Goal: Transaction & Acquisition: Purchase product/service

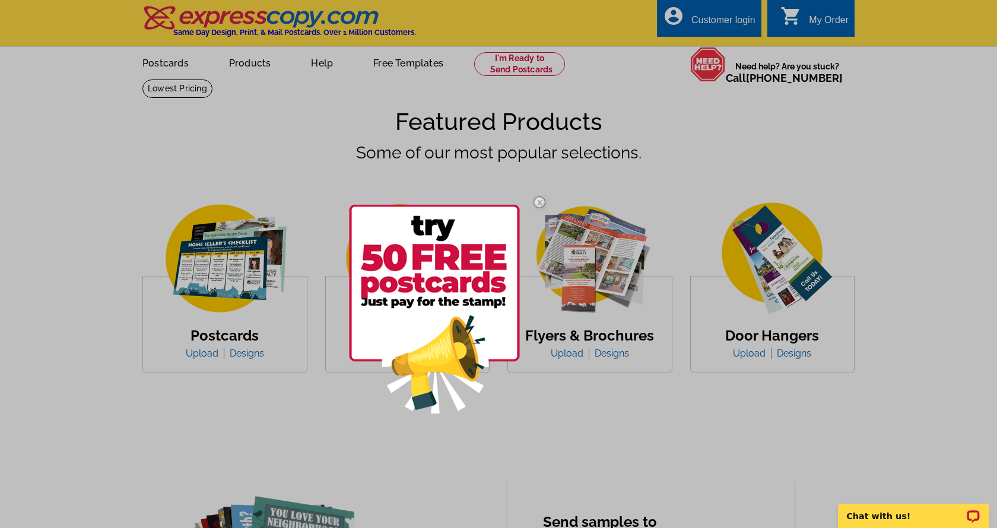
click at [538, 201] on img at bounding box center [539, 202] width 34 height 34
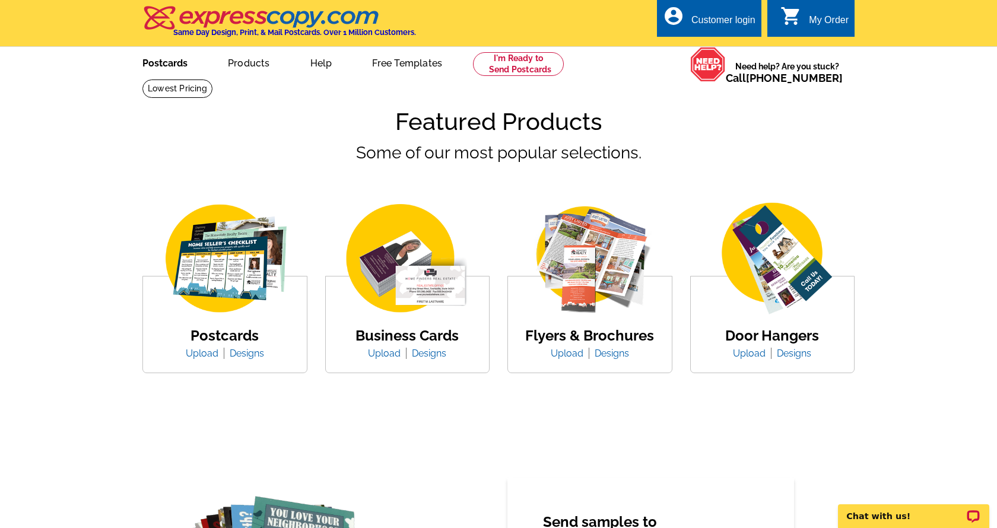
click at [180, 65] on link "Postcards" at bounding box center [164, 62] width 83 height 28
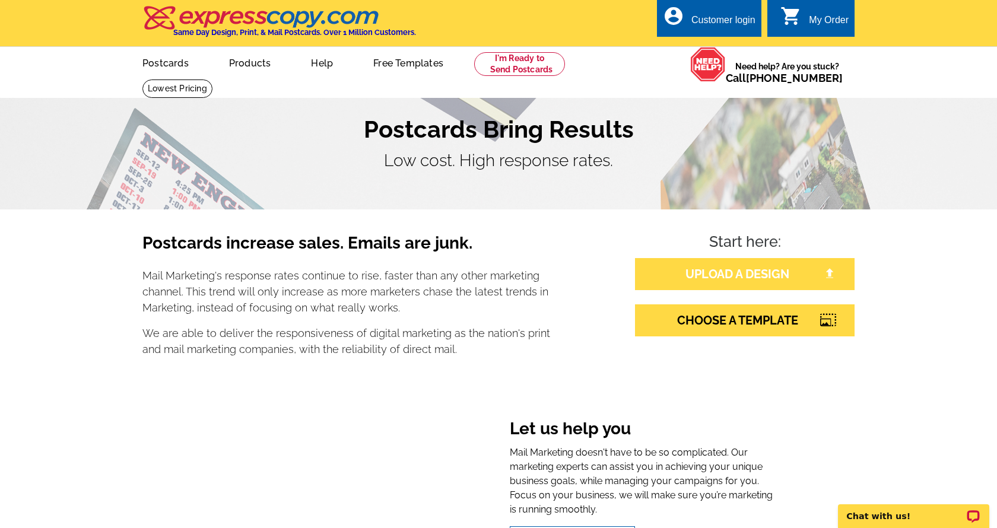
click at [701, 271] on link "UPLOAD A DESIGN" at bounding box center [745, 274] width 220 height 32
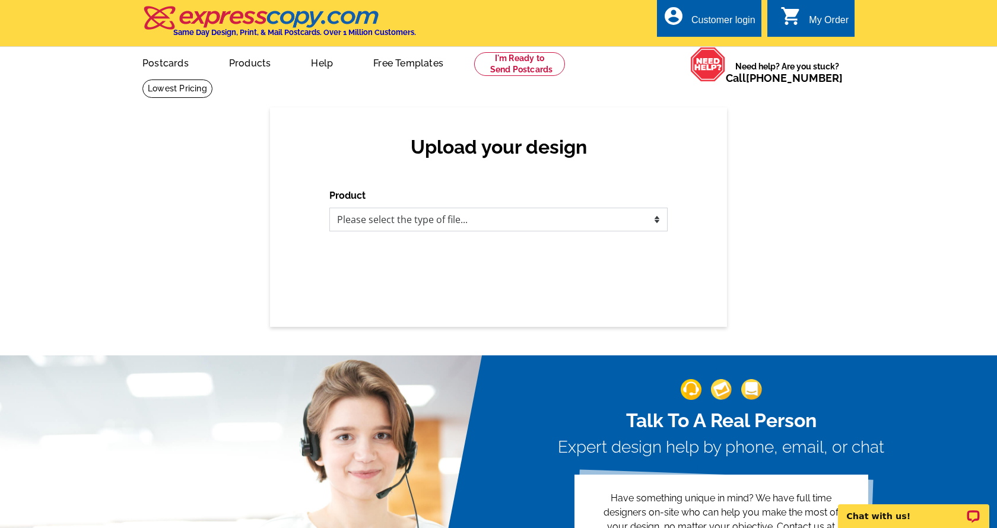
click at [654, 215] on select "Please select the type of file... Postcards Business Cards Letters and flyers G…" at bounding box center [498, 220] width 338 height 24
select select "1"
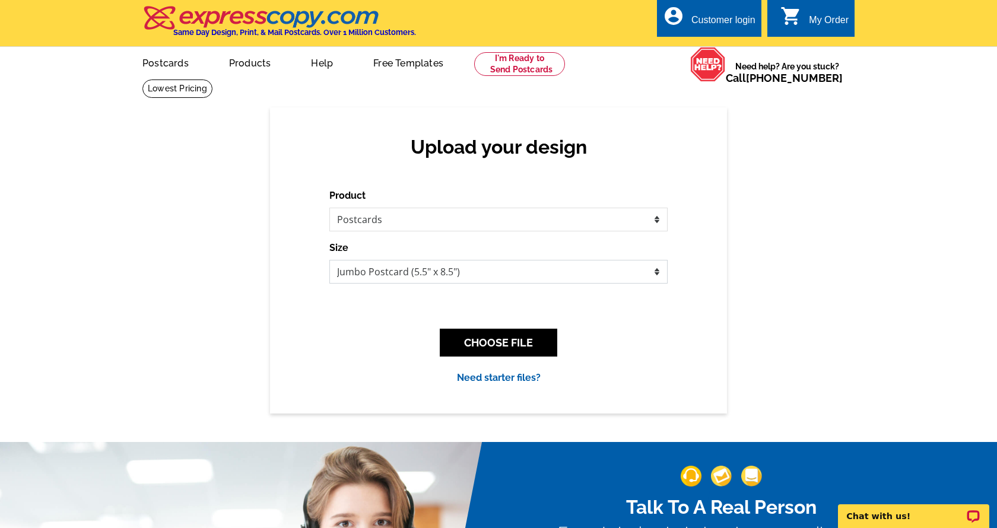
click at [415, 277] on select "Jumbo Postcard (5.5" x 8.5") Regular Postcard (4.25" x 5.6") Panoramic Postcard…" at bounding box center [498, 272] width 338 height 24
select select "1"
click at [486, 341] on button "CHOOSE FILE" at bounding box center [499, 343] width 118 height 28
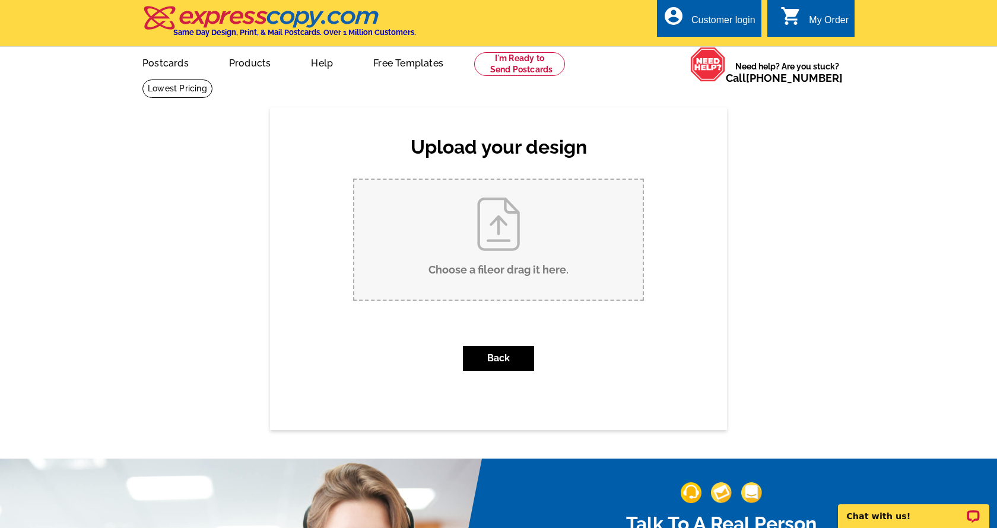
click at [481, 232] on input "Choose a file or drag it here ." at bounding box center [498, 240] width 289 height 120
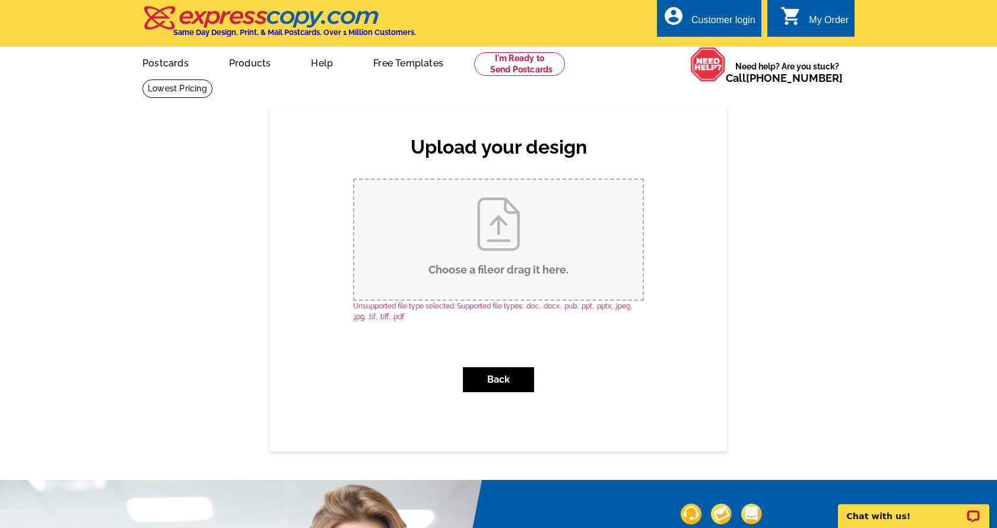
click at [483, 251] on input "Choose a file or drag it here ." at bounding box center [498, 240] width 289 height 120
type input "C:\fakepath\Estate Agents Home New Listing Postcard (1).jpg"
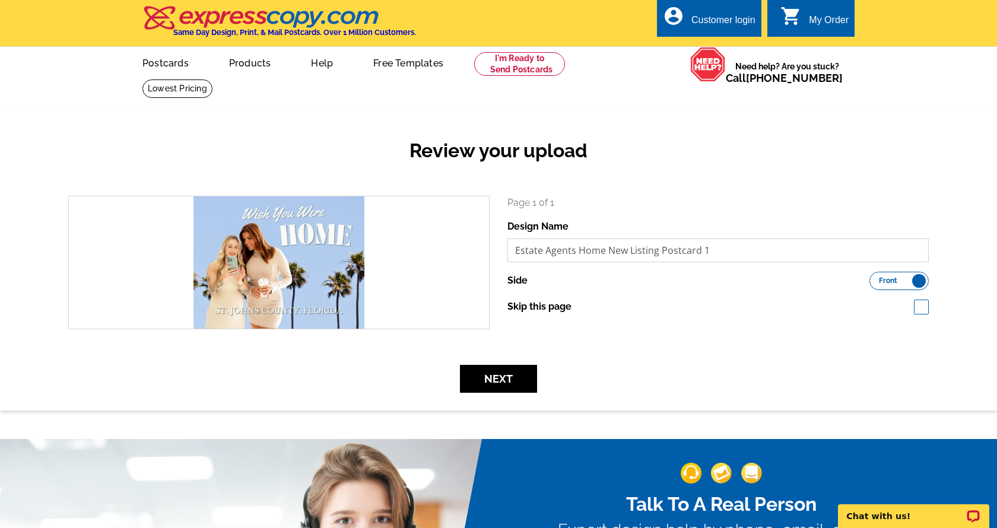
click at [626, 253] on input "Estate Agents Home New Listing Postcard 1" at bounding box center [718, 251] width 421 height 24
type input "WISH YOU WERE HOME"
click at [515, 382] on button "Next" at bounding box center [498, 379] width 77 height 28
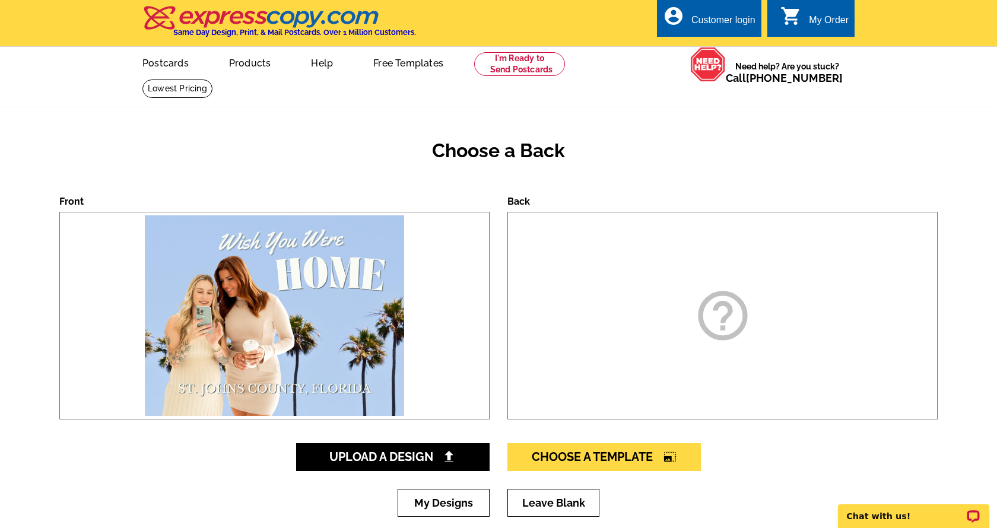
scroll to position [55, 0]
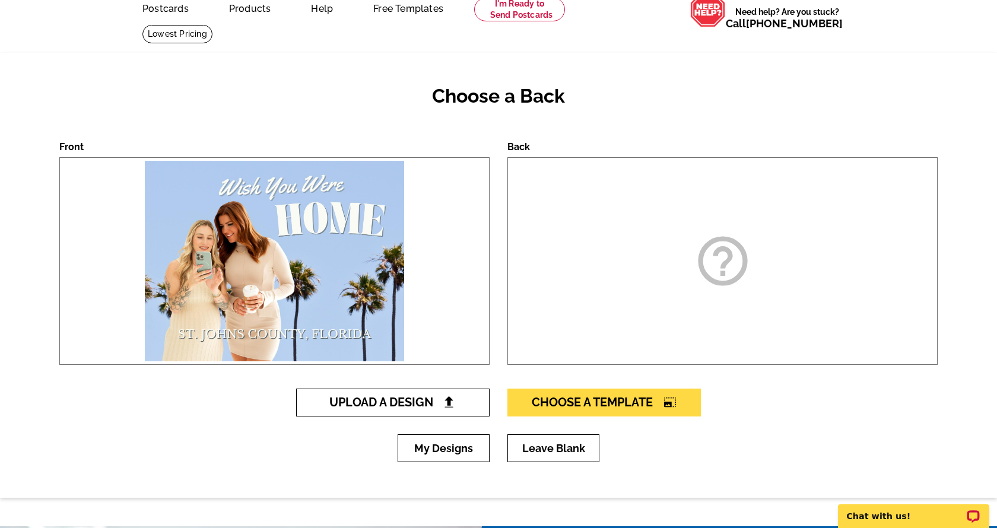
click at [457, 401] on span "Upload A Design" at bounding box center [393, 402] width 128 height 14
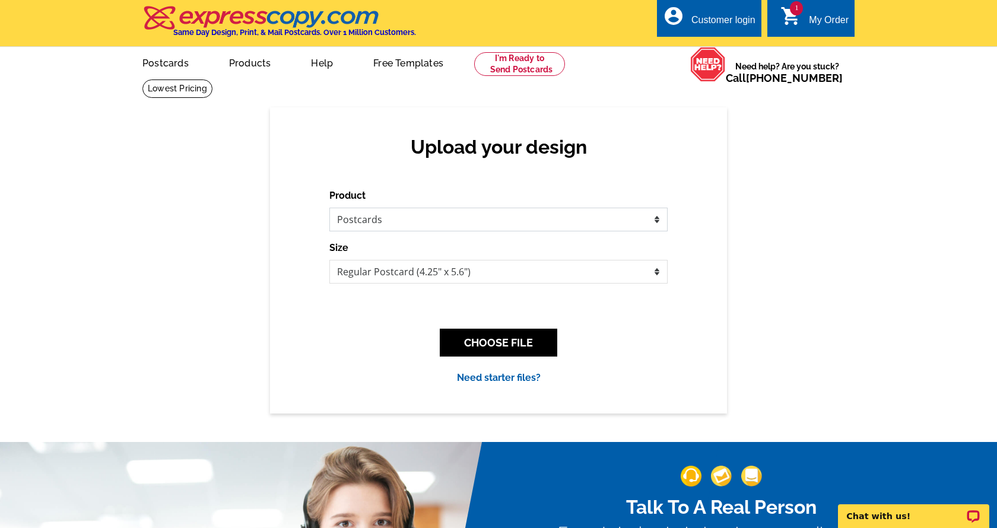
click at [423, 226] on select "Please select the type of file... Postcards Business Cards Letters and flyers G…" at bounding box center [498, 220] width 338 height 24
click at [489, 341] on button "CHOOSE FILE" at bounding box center [499, 343] width 118 height 28
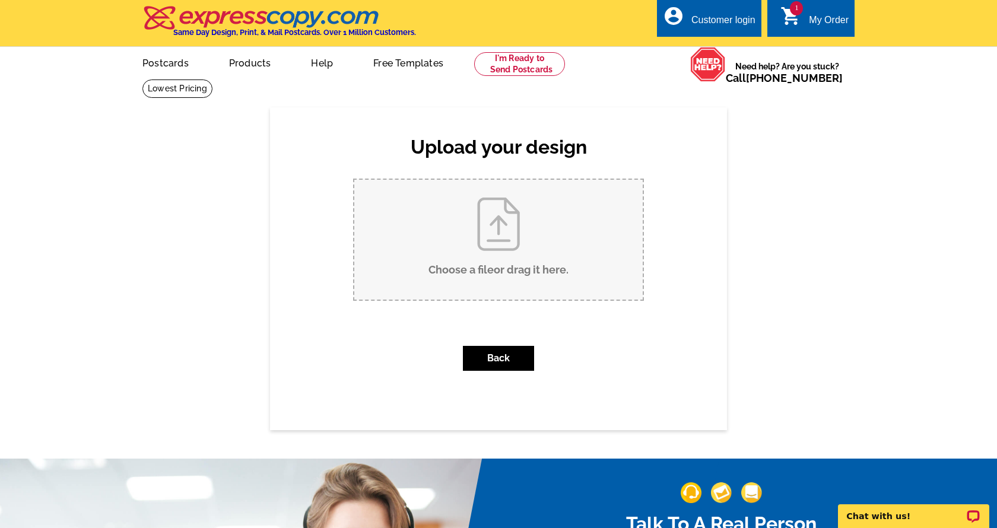
click at [472, 258] on input "Choose a file or drag it here ." at bounding box center [498, 240] width 289 height 120
type input "C:\fakepath\Estate Agents Home New Listing Postcard.jpg"
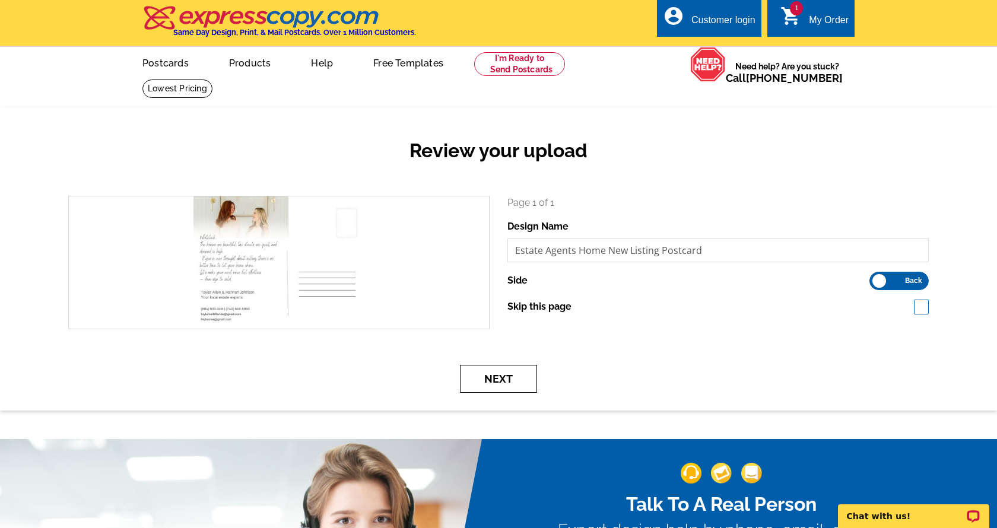
click at [516, 382] on button "Next" at bounding box center [498, 379] width 77 height 28
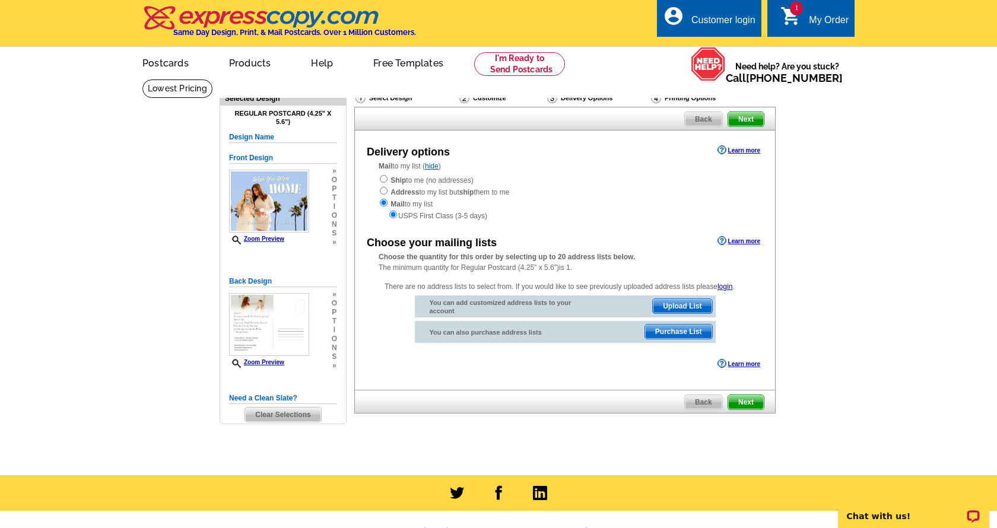
click at [662, 335] on span "Purchase List" at bounding box center [678, 332] width 67 height 14
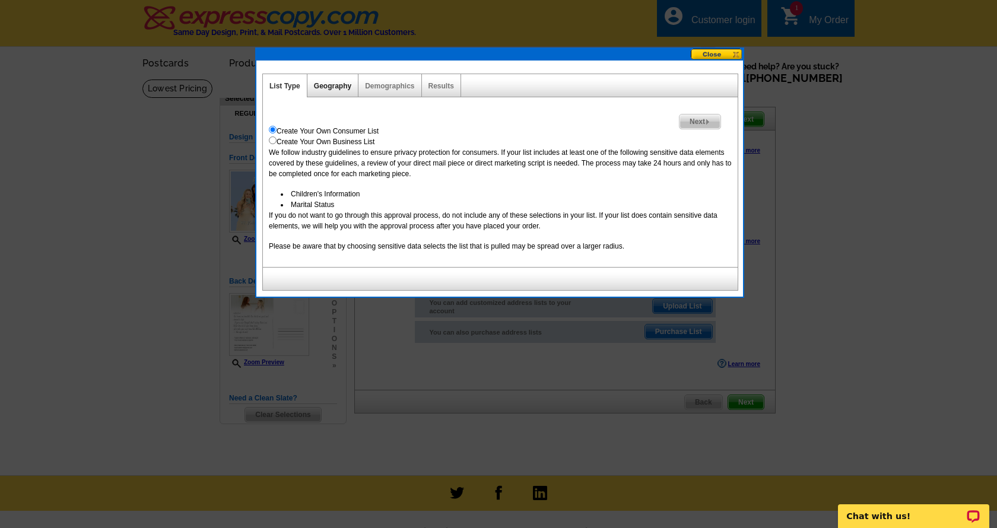
click at [338, 86] on link "Geography" at bounding box center [332, 86] width 37 height 8
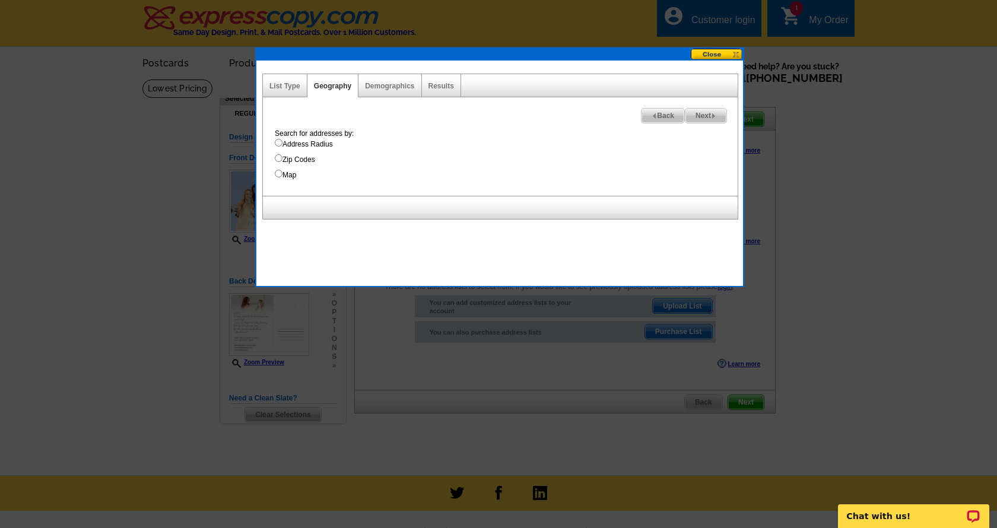
click at [278, 173] on input "Map" at bounding box center [279, 174] width 8 height 8
radio input "true"
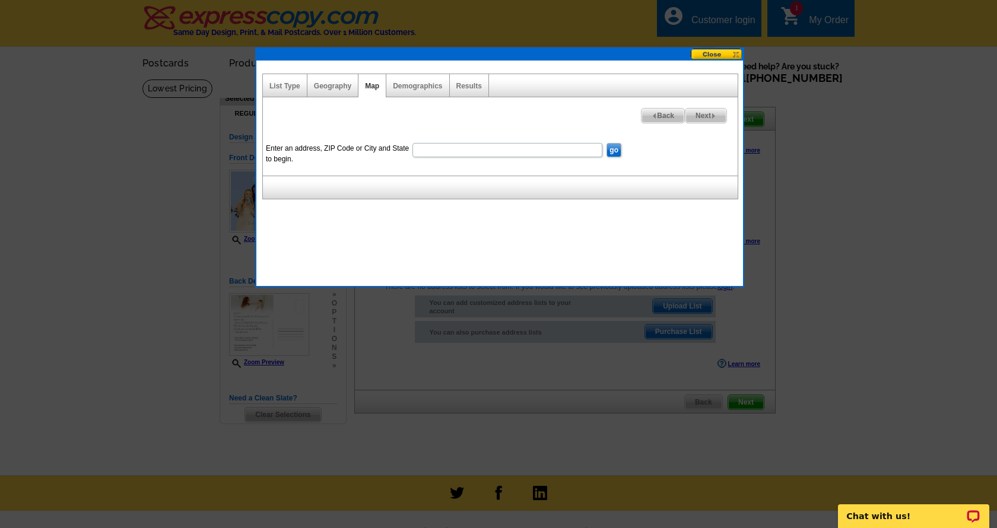
click at [438, 150] on input "Enter an address, ZIP Code or City and State to begin." at bounding box center [508, 150] width 190 height 14
type input "32092"
click at [607, 143] on input "go" at bounding box center [614, 150] width 15 height 14
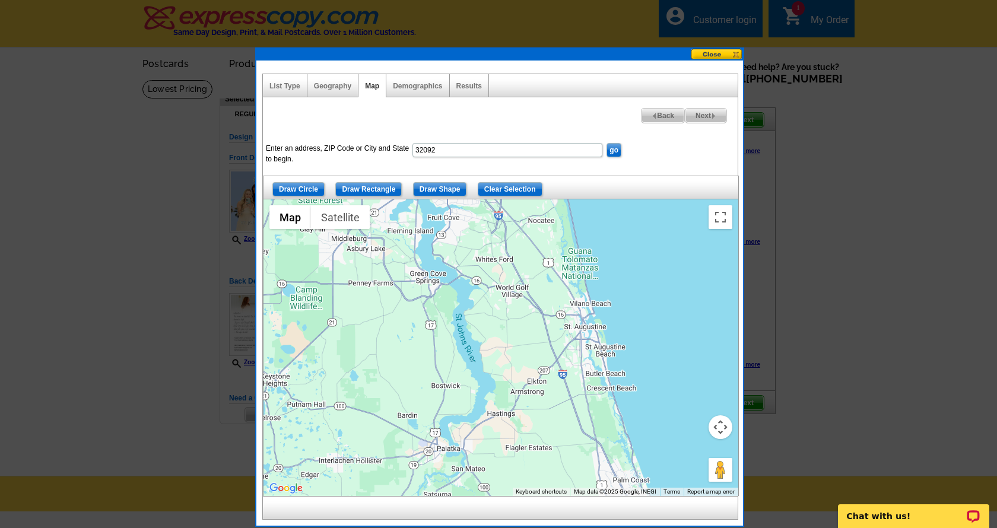
drag, startPoint x: 506, startPoint y: 347, endPoint x: 507, endPoint y: 314, distance: 33.3
click at [507, 314] on div at bounding box center [501, 347] width 475 height 297
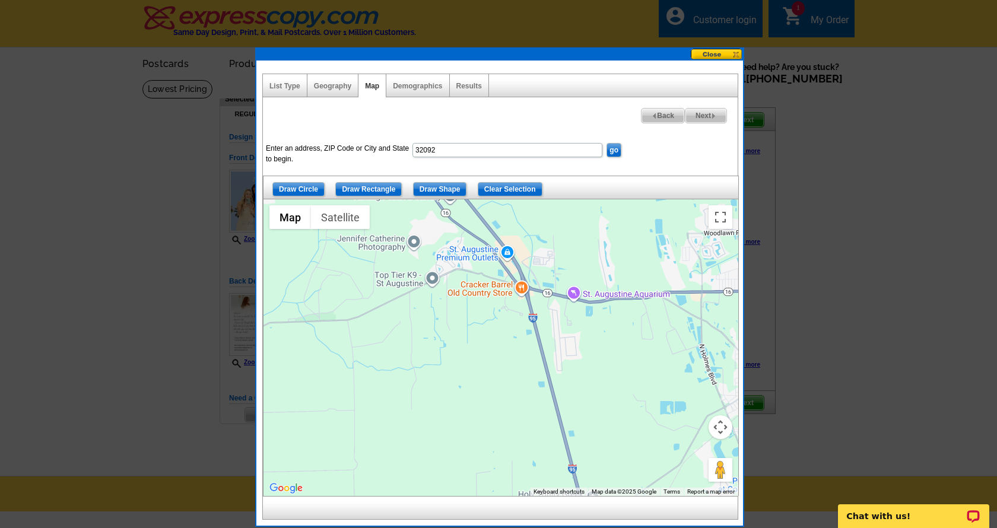
drag, startPoint x: 568, startPoint y: 335, endPoint x: 730, endPoint y: 455, distance: 201.1
click at [730, 455] on div at bounding box center [501, 347] width 475 height 297
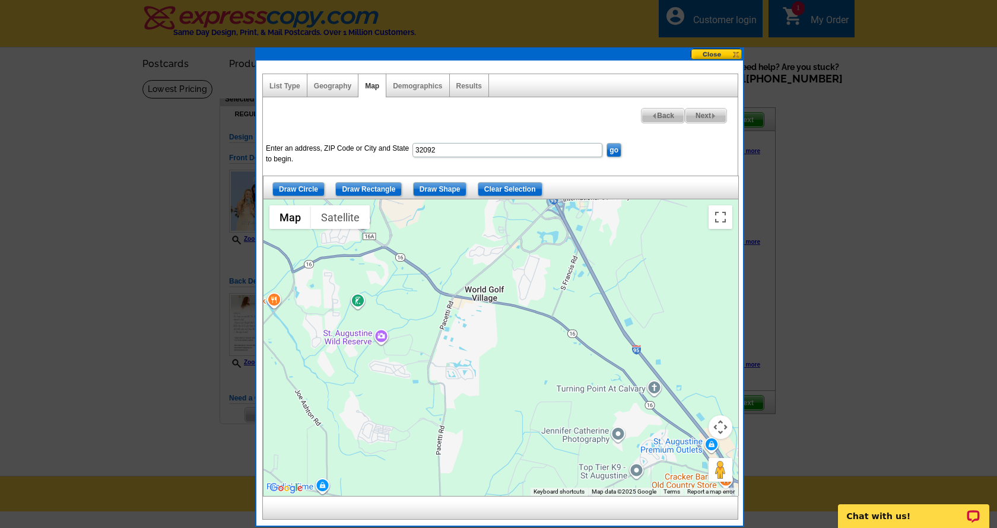
drag, startPoint x: 554, startPoint y: 331, endPoint x: 769, endPoint y: 537, distance: 297.7
click at [769, 528] on html "Customer Login Create New Account local_phone Same Day Design, Print, & Mail Po…" at bounding box center [498, 365] width 997 height 730
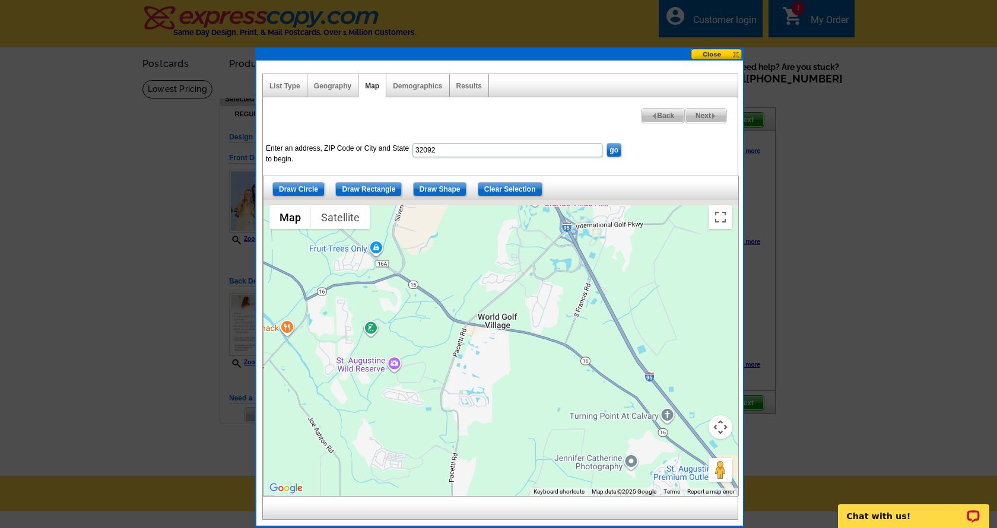
drag, startPoint x: 623, startPoint y: 352, endPoint x: 612, endPoint y: 495, distance: 143.5
click at [611, 492] on div "Map Terrain Satellite Labels Keyboard shortcuts Map Data Map data ©2025 Google …" at bounding box center [501, 347] width 475 height 297
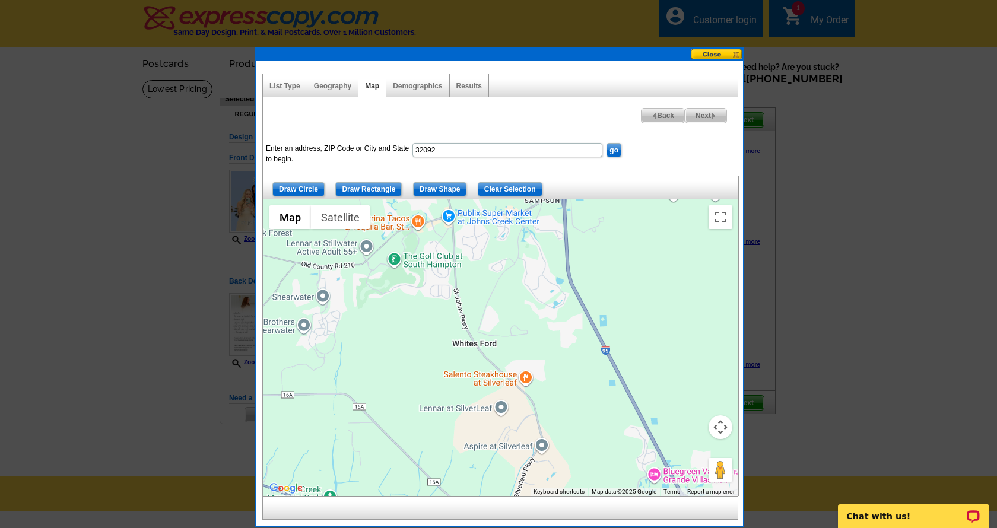
drag, startPoint x: 546, startPoint y: 335, endPoint x: 675, endPoint y: 470, distance: 187.3
click at [675, 470] on div at bounding box center [501, 347] width 475 height 297
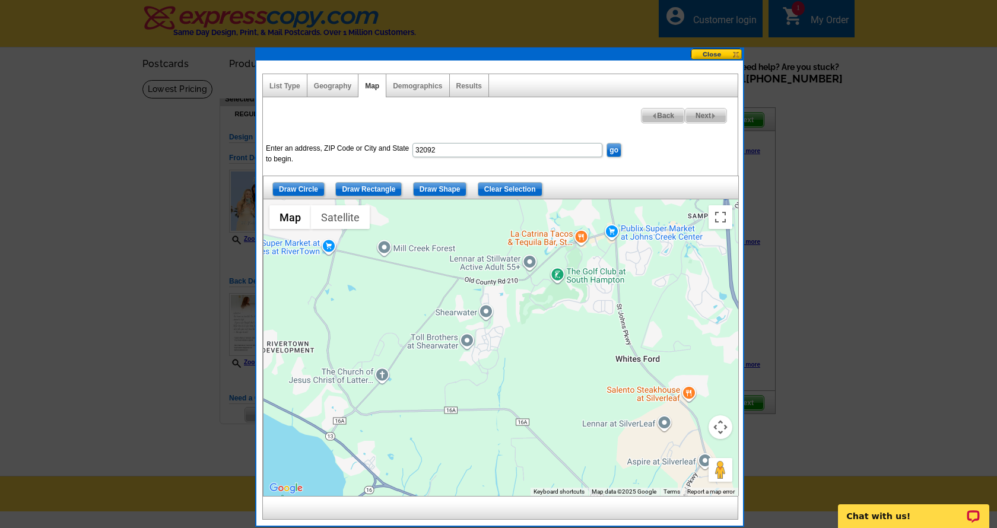
drag, startPoint x: 511, startPoint y: 258, endPoint x: 674, endPoint y: 274, distance: 164.1
click at [674, 274] on div at bounding box center [501, 347] width 475 height 297
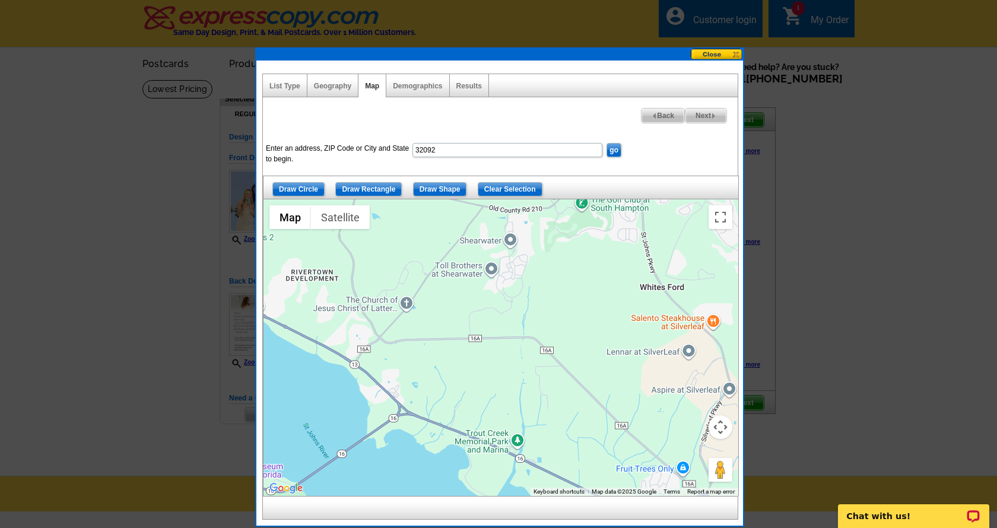
drag, startPoint x: 476, startPoint y: 317, endPoint x: 500, endPoint y: 243, distance: 77.3
click at [500, 243] on div at bounding box center [501, 347] width 475 height 297
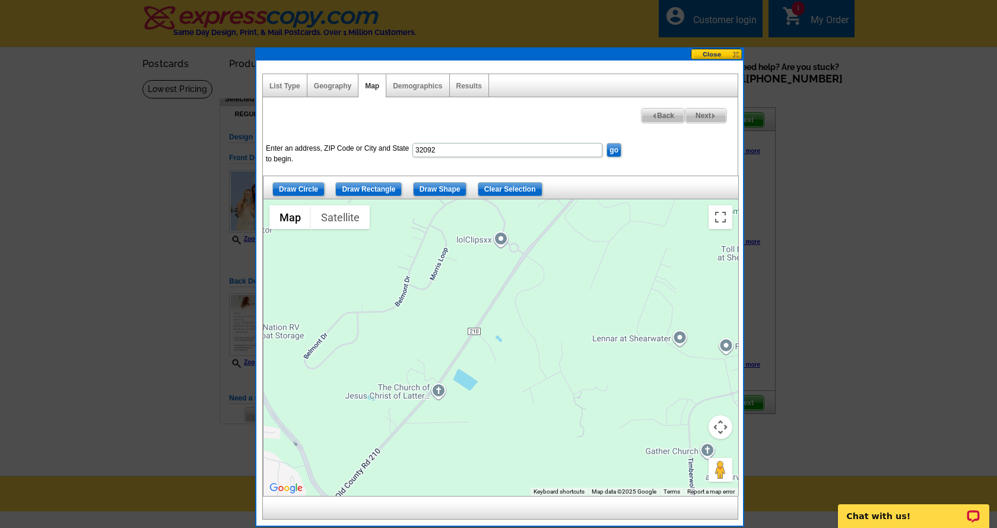
drag, startPoint x: 453, startPoint y: 278, endPoint x: 627, endPoint y: 271, distance: 174.7
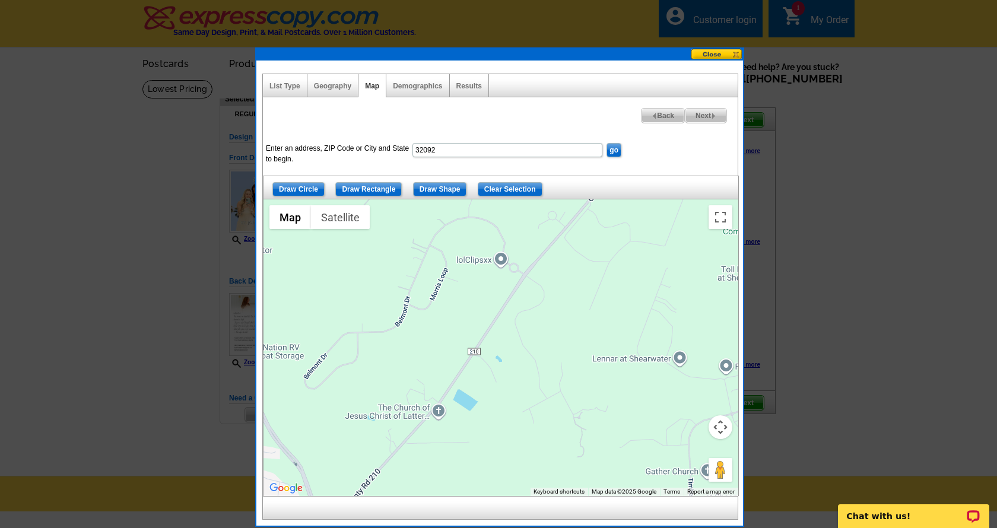
drag, startPoint x: 518, startPoint y: 299, endPoint x: 517, endPoint y: 320, distance: 21.4
click at [517, 320] on div at bounding box center [501, 347] width 475 height 297
click at [420, 186] on input "Draw Shape" at bounding box center [440, 189] width 54 height 14
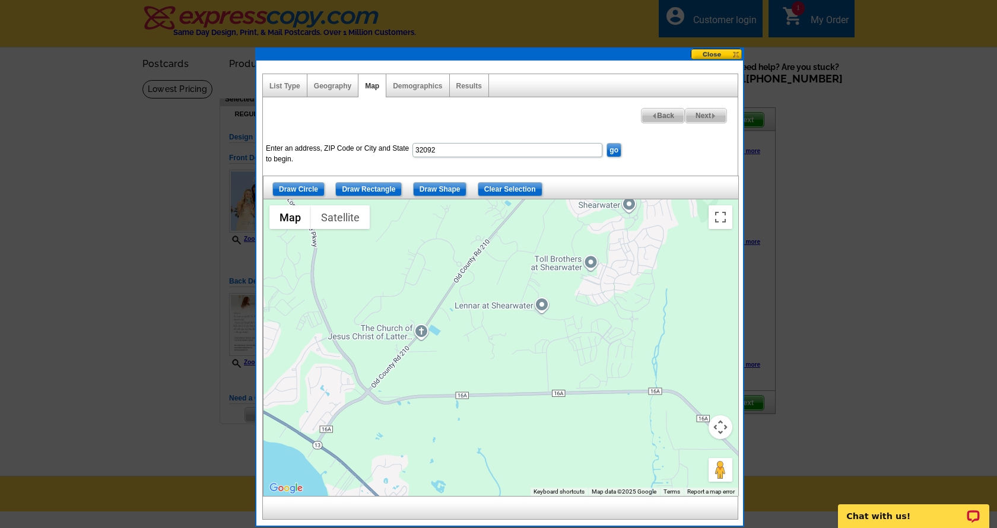
click at [389, 315] on div at bounding box center [501, 347] width 475 height 297
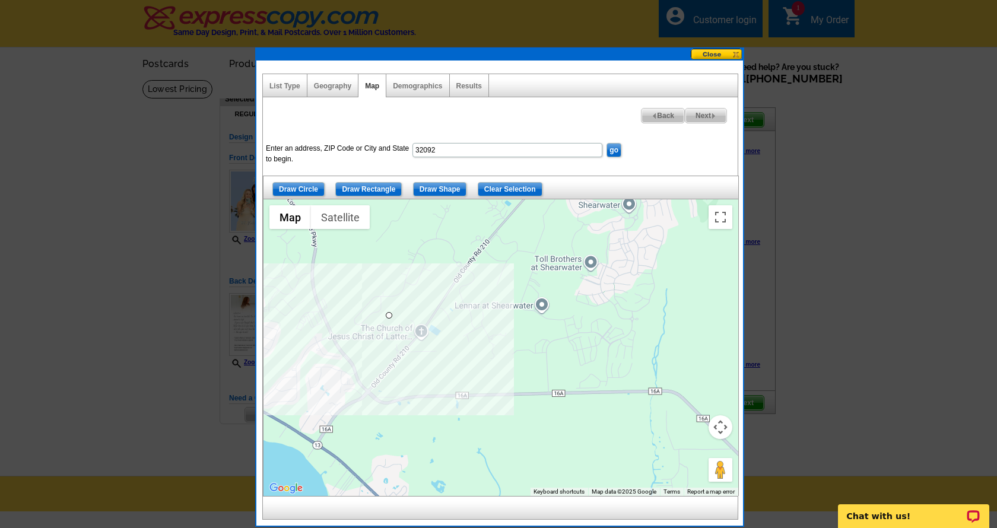
click at [358, 329] on div at bounding box center [501, 347] width 475 height 297
click at [338, 310] on div at bounding box center [501, 347] width 475 height 297
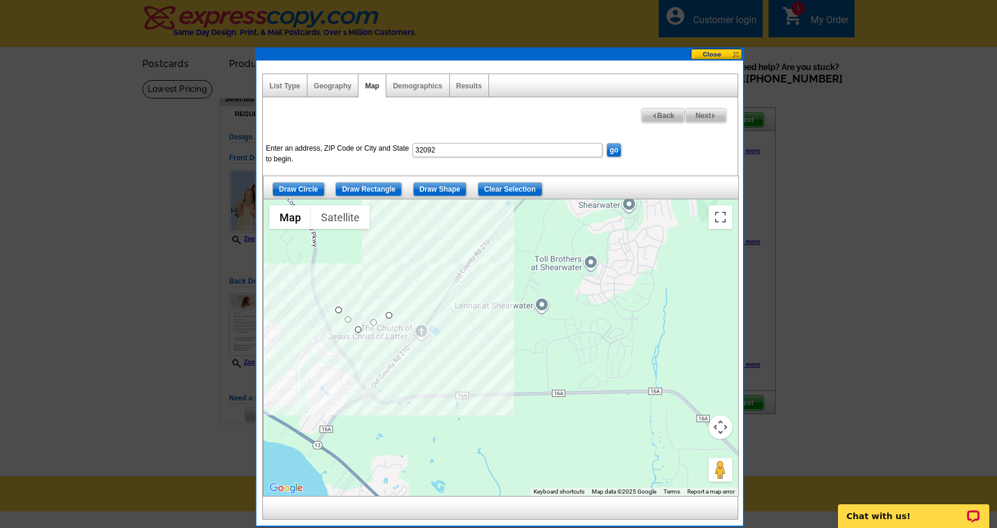
click at [432, 208] on div at bounding box center [501, 347] width 475 height 297
click at [440, 199] on div "Draw Circle Draw Rectangle Draw Shape Clear Selection" at bounding box center [501, 188] width 476 height 24
click at [446, 202] on div at bounding box center [501, 347] width 475 height 297
click at [458, 204] on div at bounding box center [501, 347] width 475 height 297
click at [468, 254] on div at bounding box center [501, 347] width 475 height 297
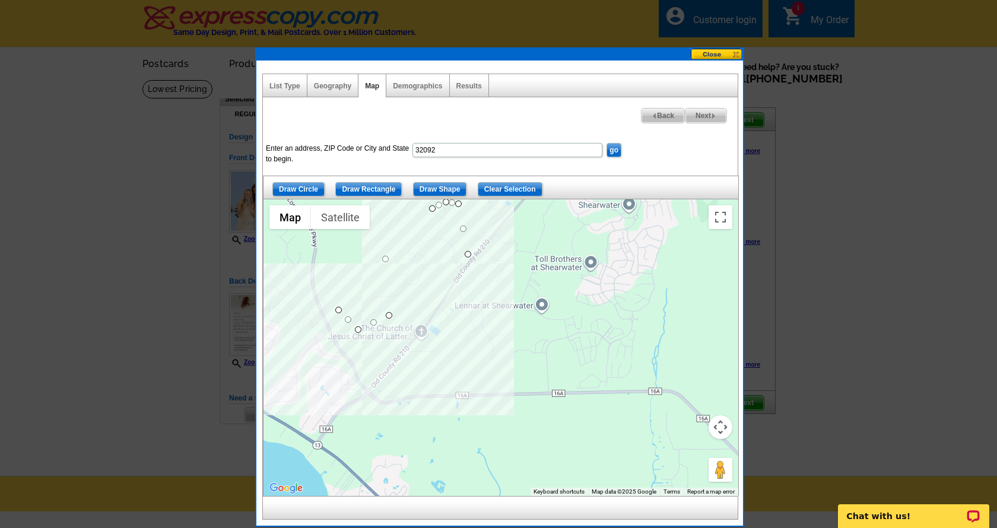
click at [488, 278] on div at bounding box center [501, 347] width 475 height 297
click at [498, 316] on div at bounding box center [501, 347] width 475 height 297
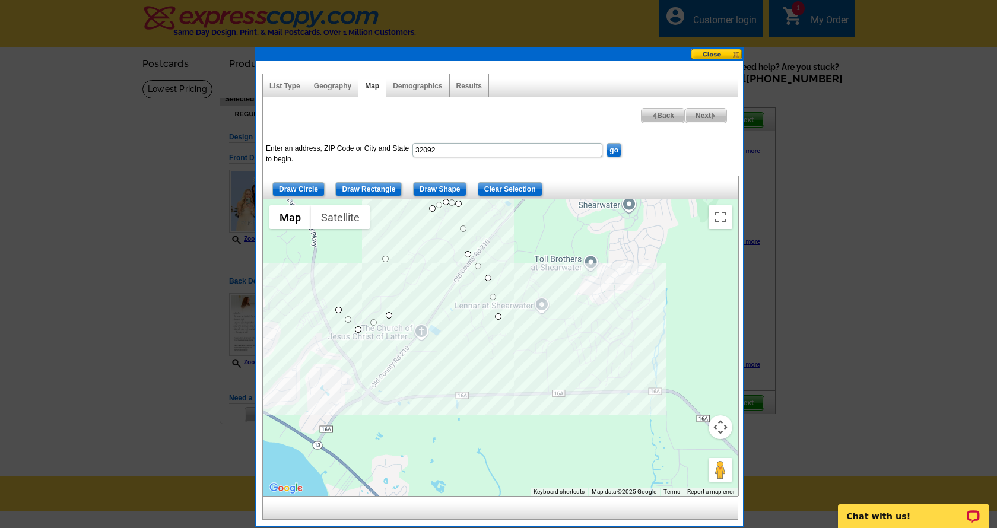
click at [518, 326] on div at bounding box center [501, 347] width 475 height 297
click at [494, 373] on div at bounding box center [501, 347] width 475 height 297
click at [456, 348] on div at bounding box center [501, 347] width 475 height 297
click at [456, 329] on div at bounding box center [501, 347] width 475 height 297
click at [413, 294] on div at bounding box center [501, 347] width 475 height 297
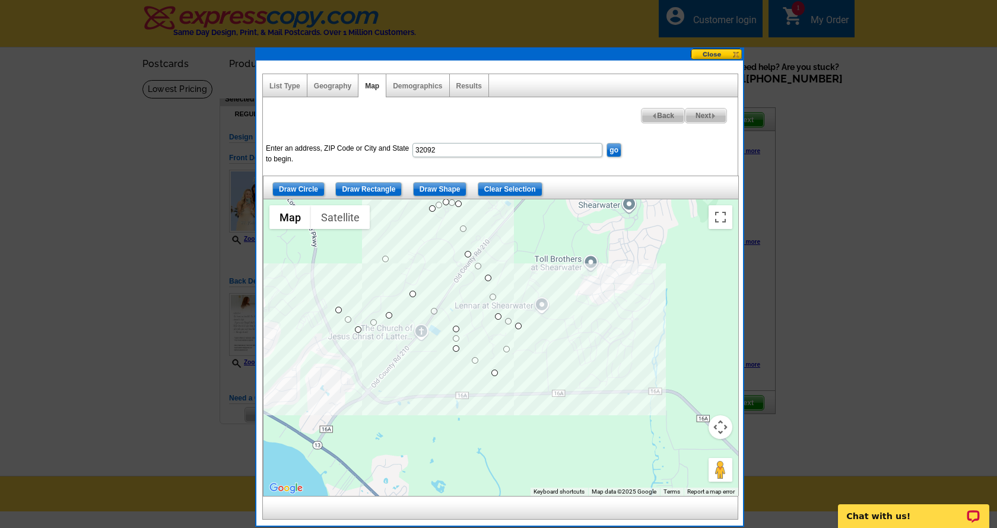
click at [389, 317] on div at bounding box center [501, 347] width 475 height 297
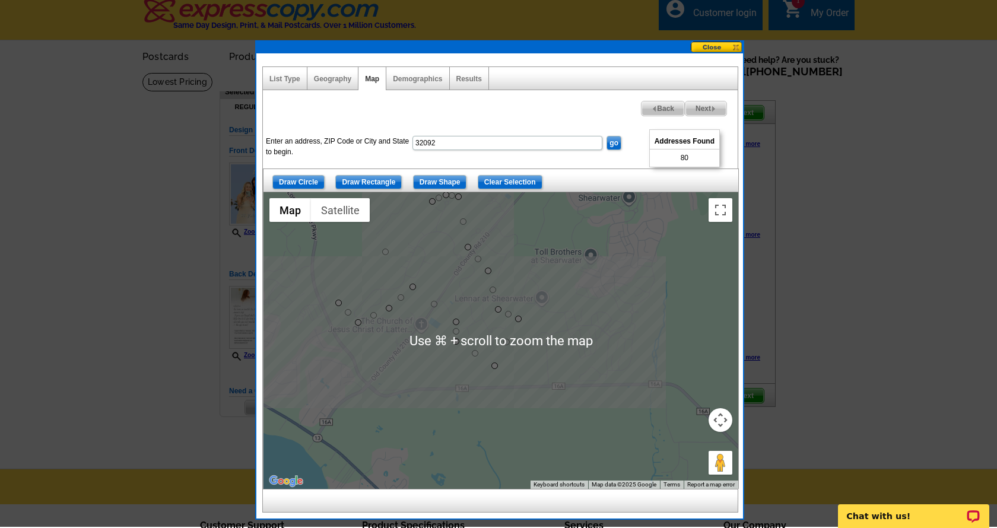
scroll to position [6, 0]
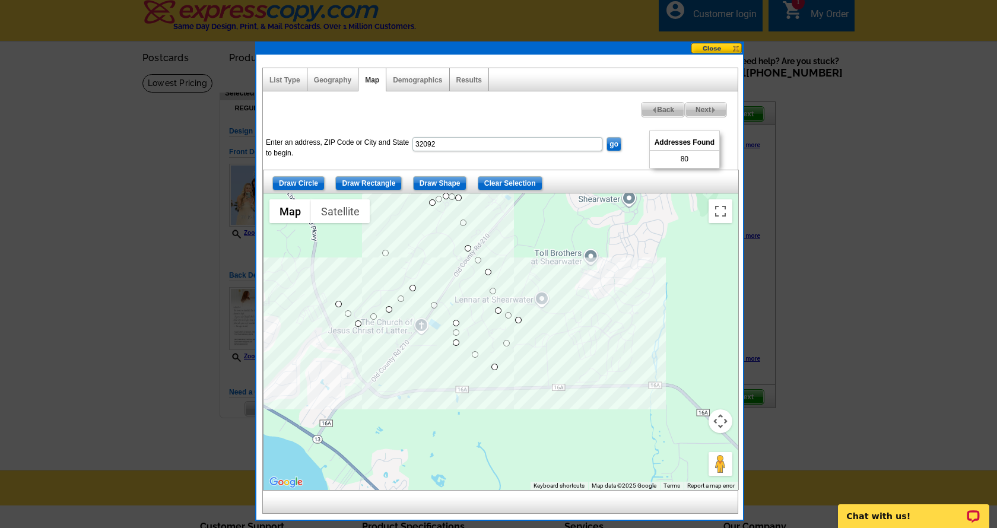
click at [711, 112] on span "Next" at bounding box center [706, 110] width 41 height 14
select select
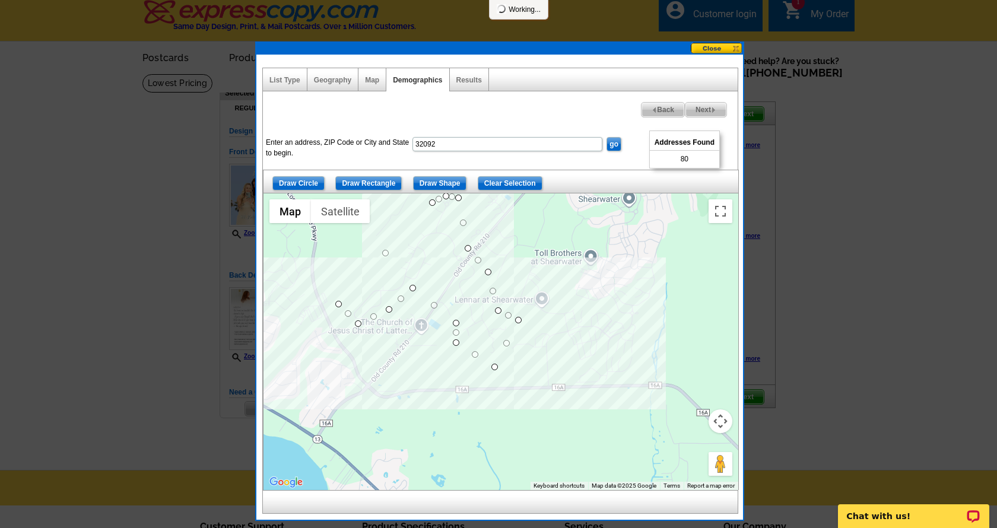
select select
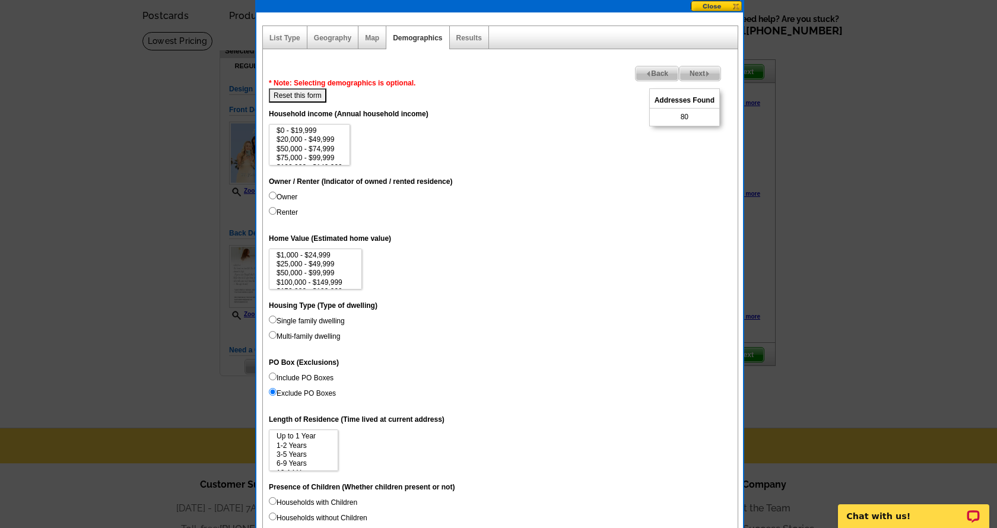
scroll to position [50, 0]
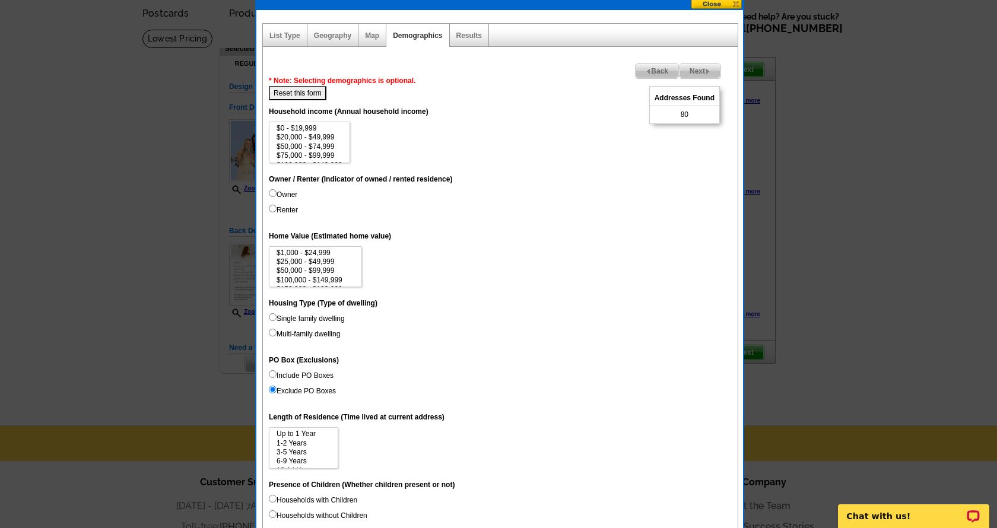
click at [273, 194] on input "Owner" at bounding box center [273, 193] width 8 height 8
radio input "true"
click at [271, 375] on input "Include PO Boxes" at bounding box center [273, 374] width 8 height 8
radio input "true"
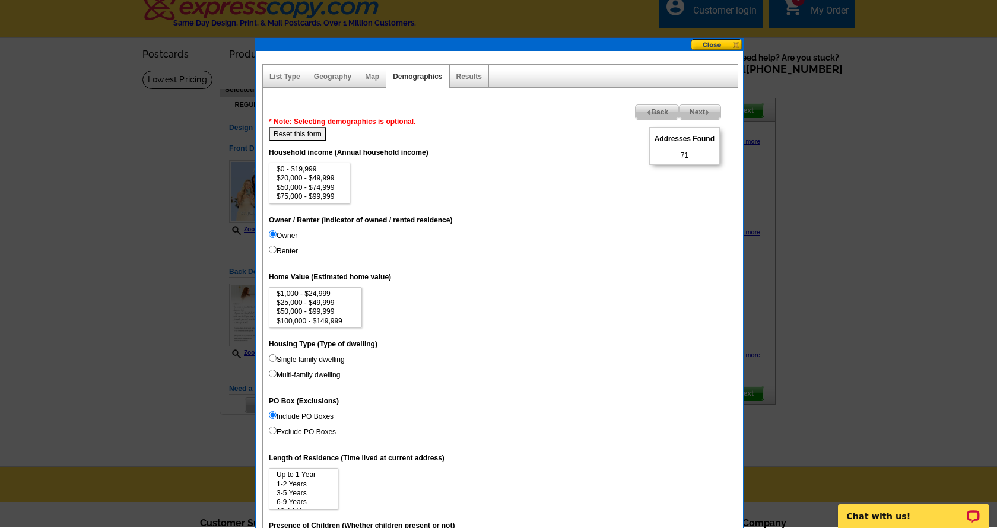
scroll to position [8, 0]
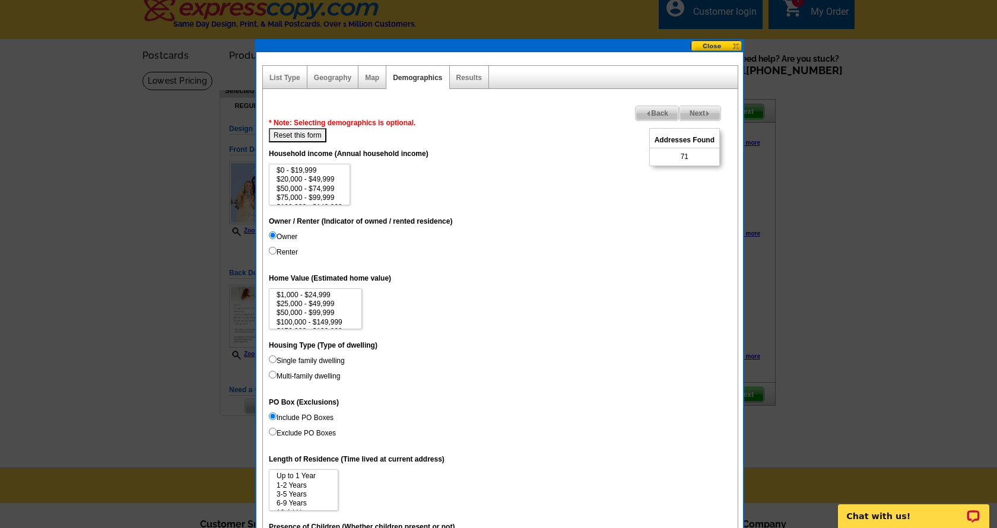
click at [272, 249] on input "Renter" at bounding box center [273, 251] width 8 height 8
radio input "true"
click at [273, 234] on input "Owner" at bounding box center [273, 236] width 8 height 8
radio input "true"
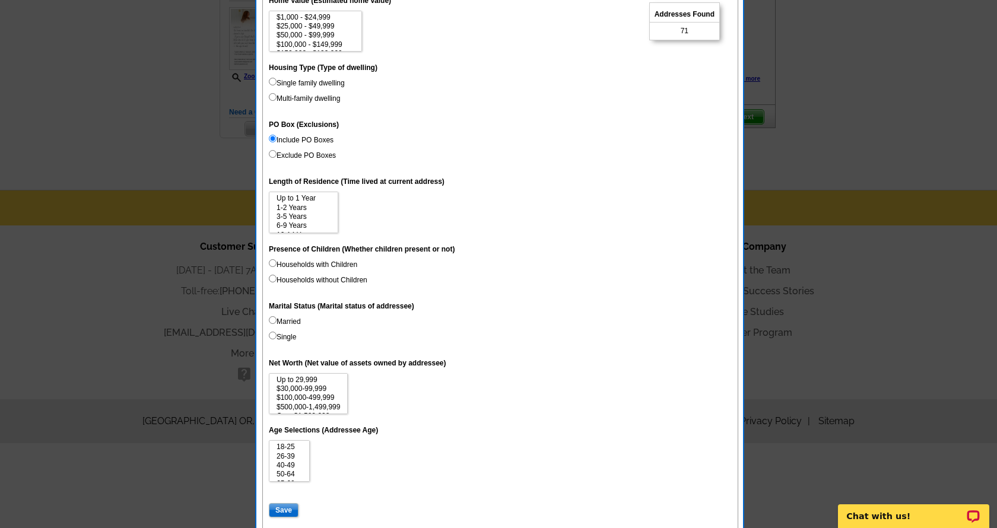
scroll to position [334, 0]
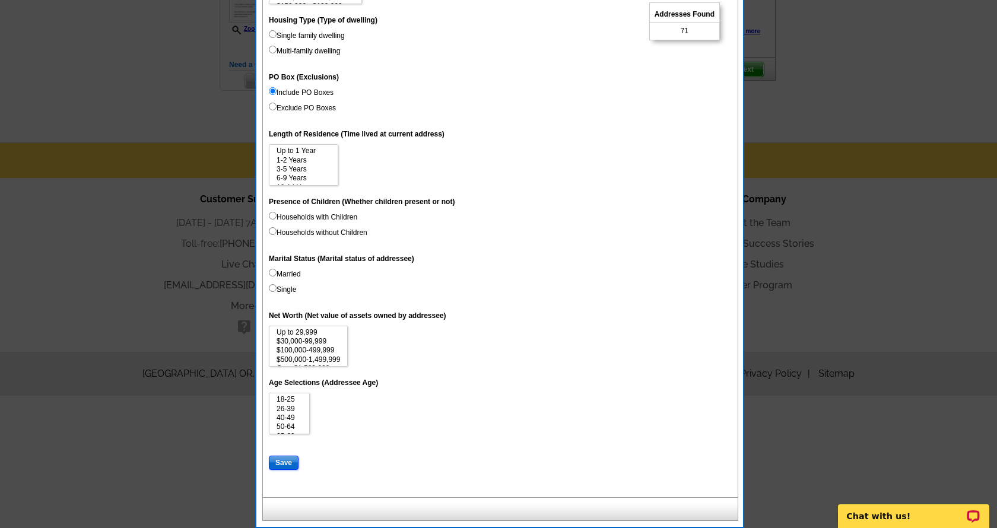
click at [286, 466] on input "Save" at bounding box center [284, 463] width 30 height 14
select select
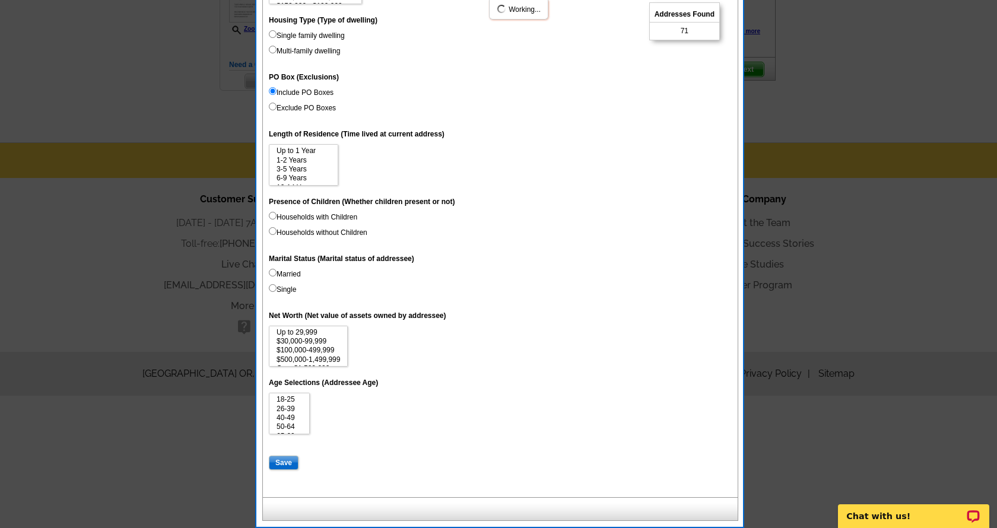
select select
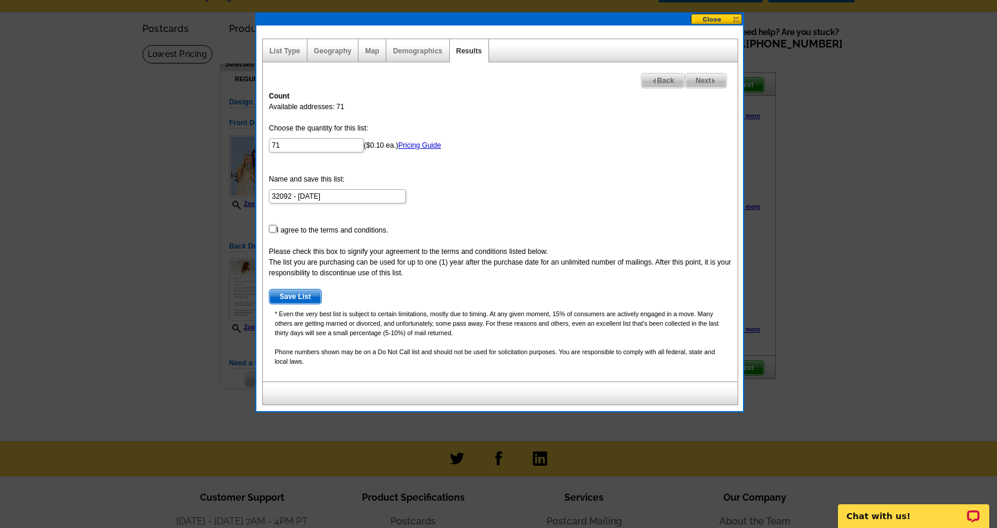
scroll to position [34, 0]
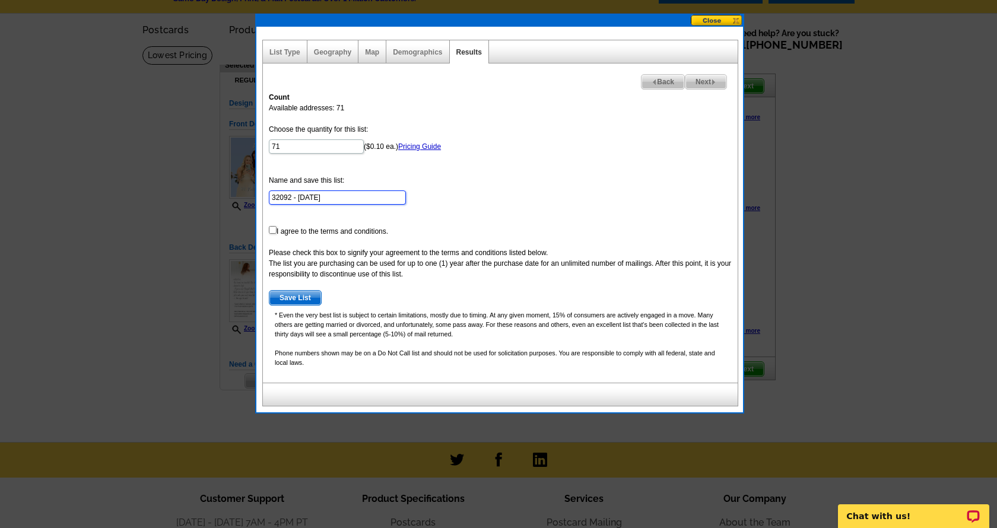
drag, startPoint x: 322, startPoint y: 199, endPoint x: 297, endPoint y: 198, distance: 25.0
click at [297, 198] on input "32092 - [DATE]" at bounding box center [337, 198] width 137 height 14
type input "32092 - WHITE LOCK 10/25"
click at [269, 227] on input "checkbox" at bounding box center [273, 230] width 8 height 8
checkbox input "true"
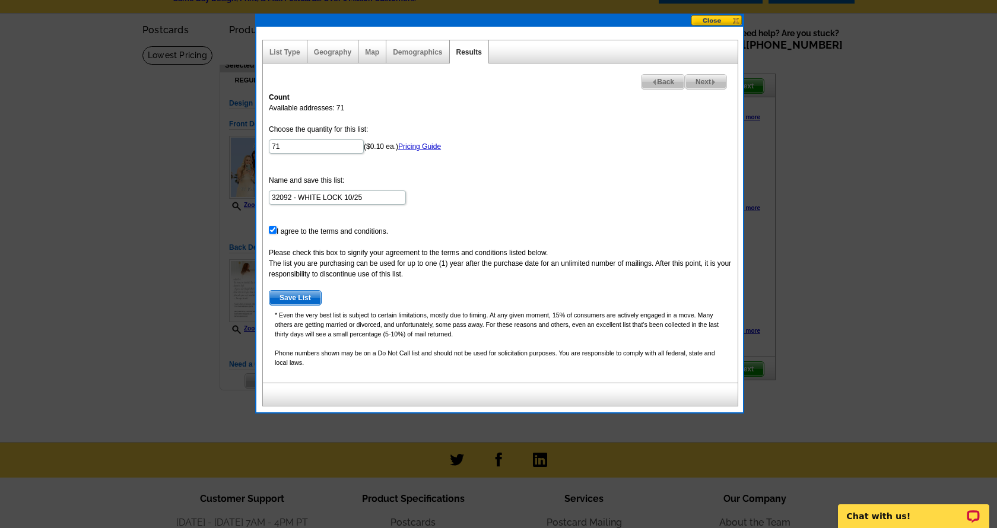
click at [293, 305] on button "Save List" at bounding box center [295, 297] width 53 height 15
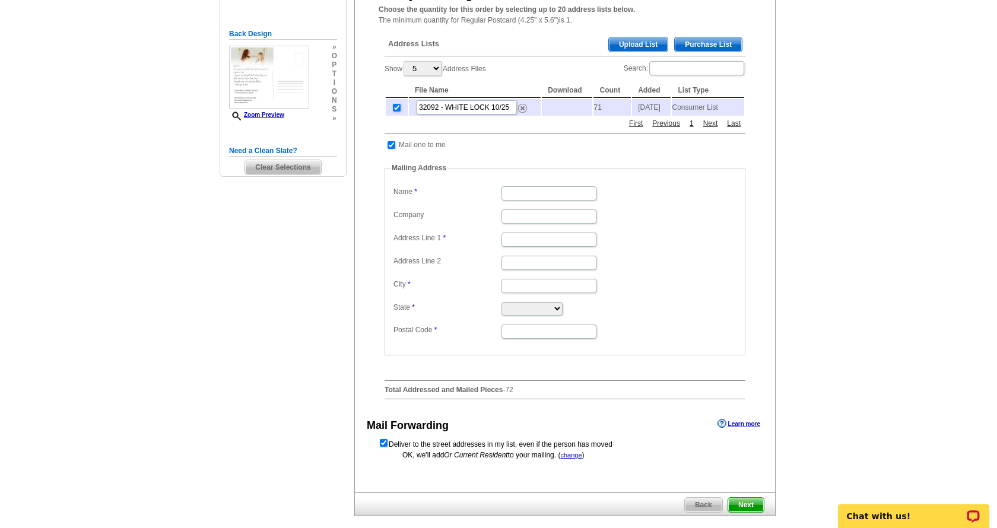
scroll to position [248, 0]
click at [526, 197] on input "Name" at bounding box center [549, 193] width 95 height 14
type input "[PERSON_NAME]"
click at [522, 243] on input "Address Line 1" at bounding box center [549, 239] width 95 height 14
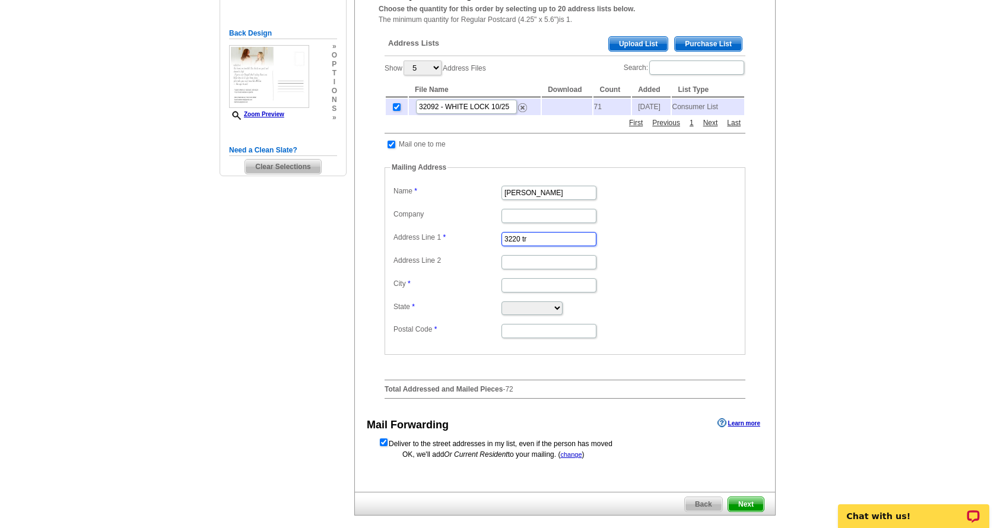
type input "3220 Trafalgar Ct."
click at [519, 291] on input "City" at bounding box center [549, 285] width 95 height 14
type input "Jacksonville"
select select "FL"
type input "32092"
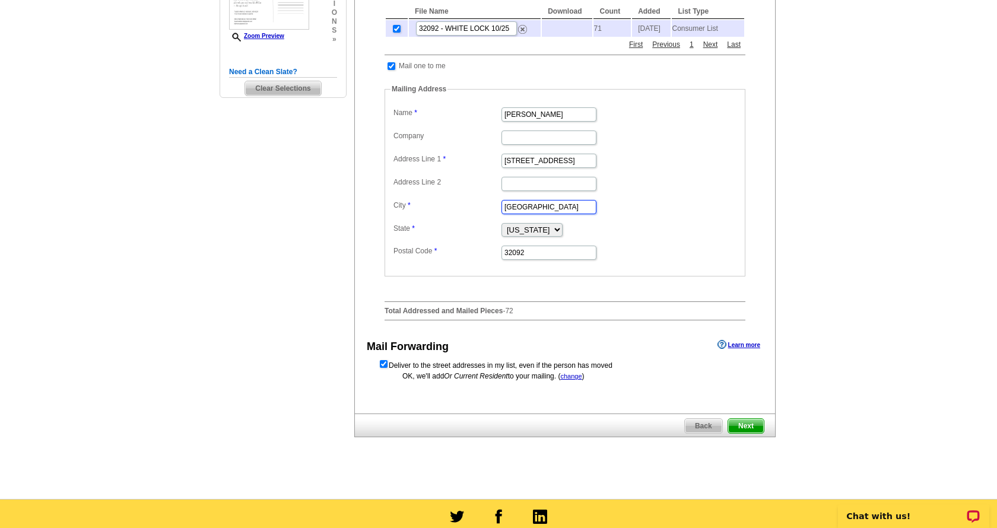
scroll to position [340, 0]
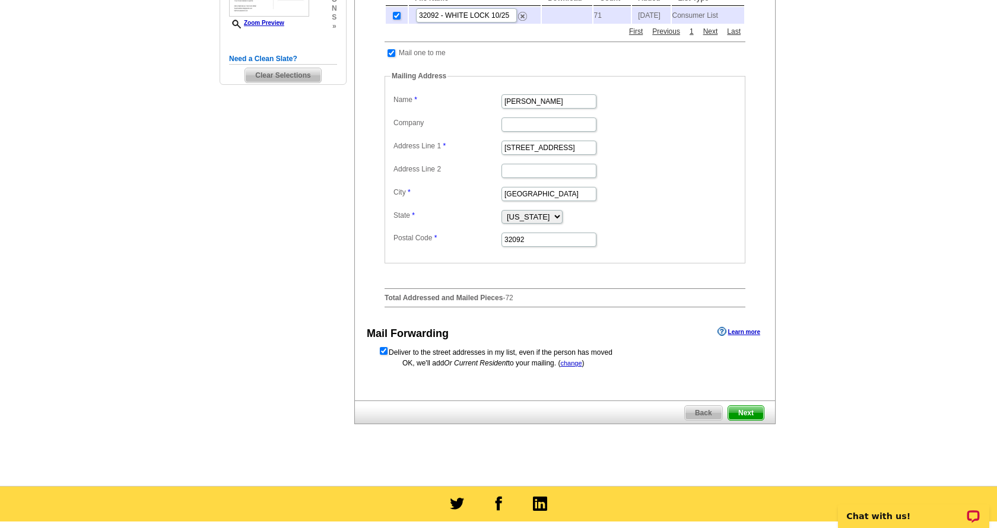
click at [572, 367] on link "change" at bounding box center [570, 363] width 21 height 7
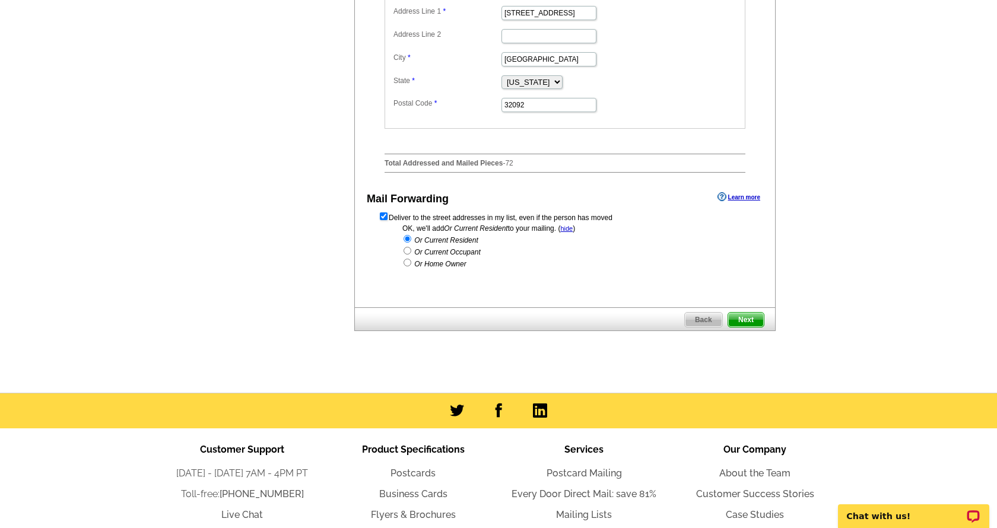
scroll to position [506, 0]
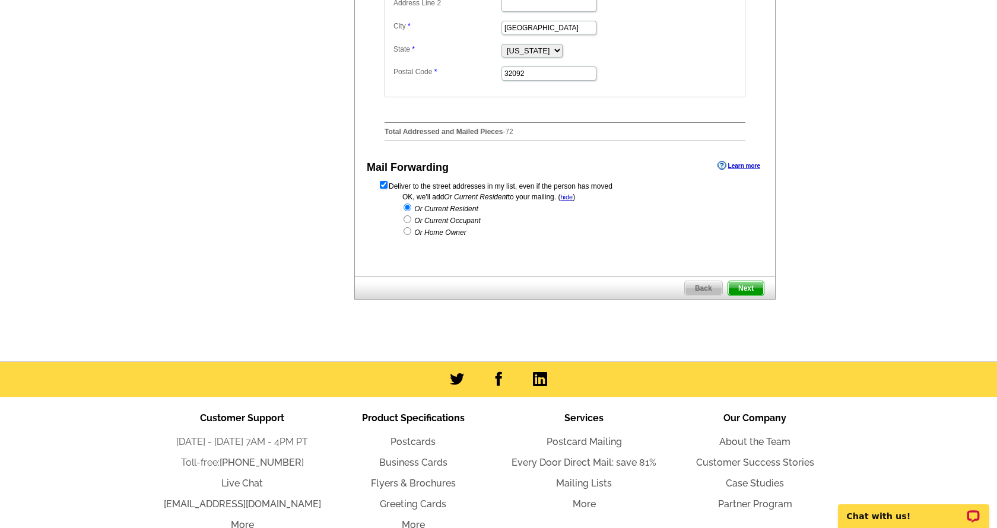
click at [745, 296] on span "Next" at bounding box center [746, 288] width 36 height 14
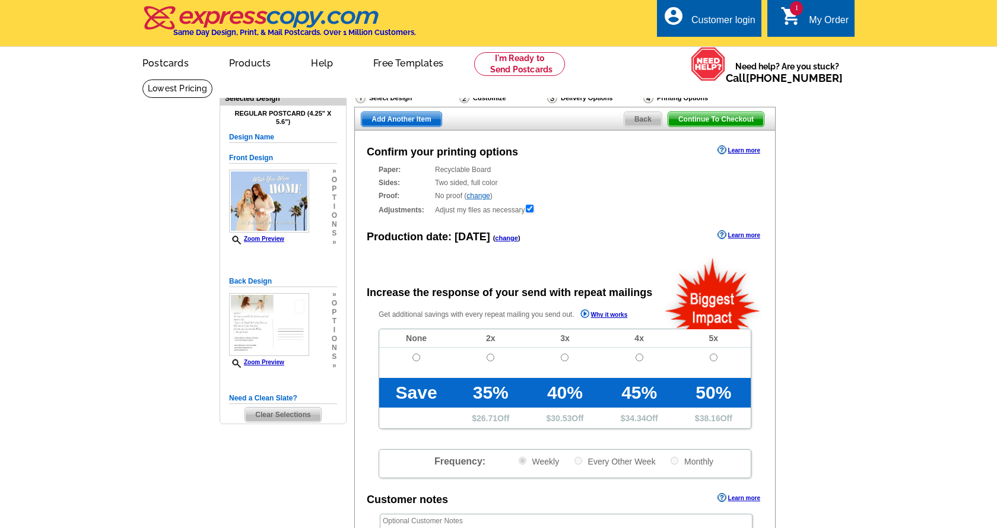
radio input "false"
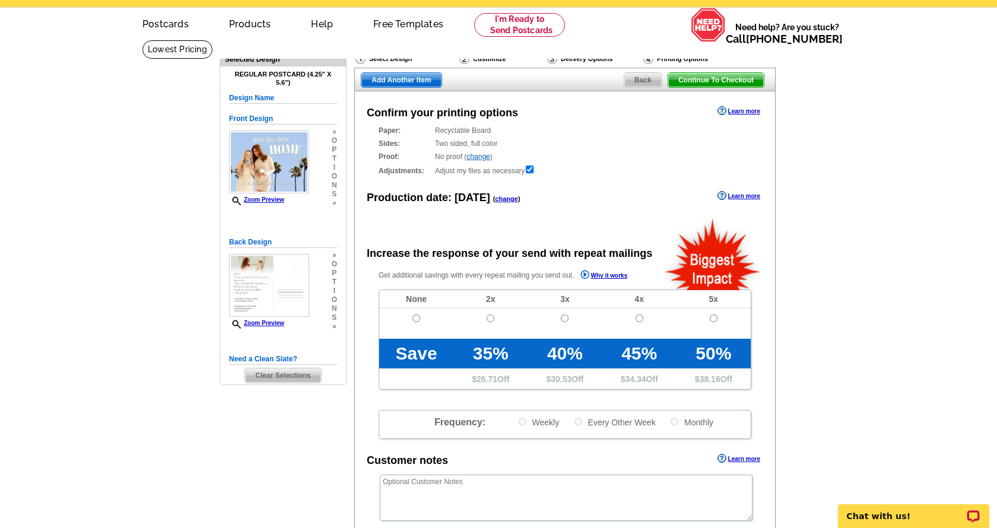
scroll to position [39, 0]
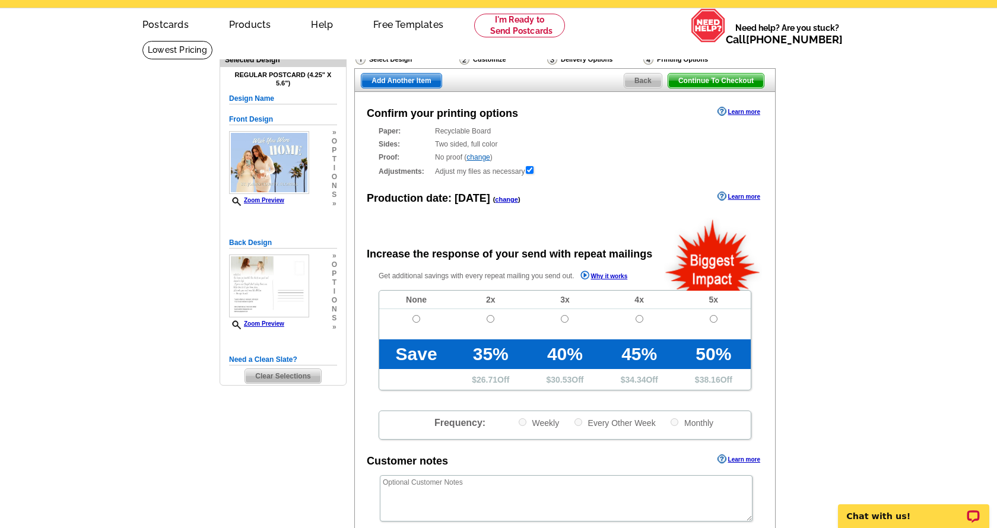
click at [481, 156] on link "change" at bounding box center [478, 157] width 23 height 8
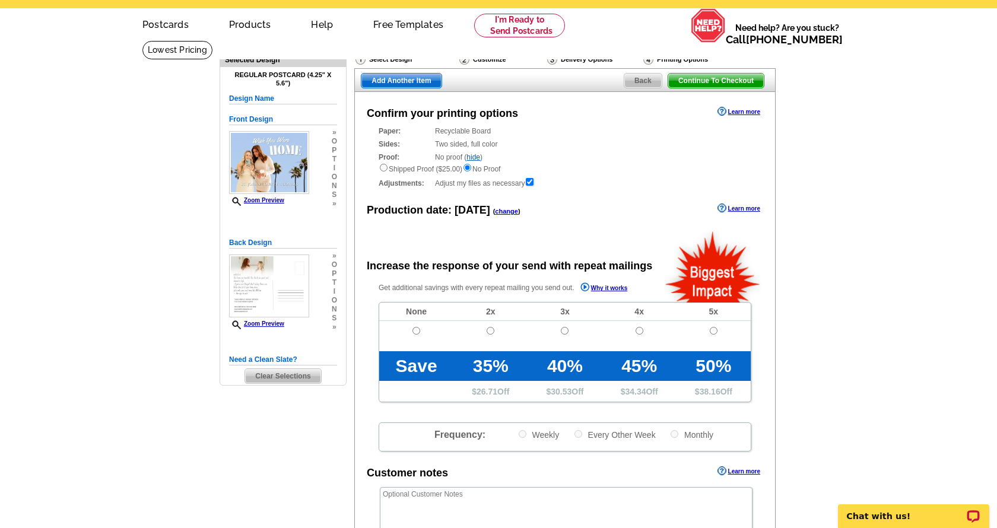
click at [581, 140] on div "Sides: Two sided, full color Two sided, full color" at bounding box center [565, 144] width 373 height 11
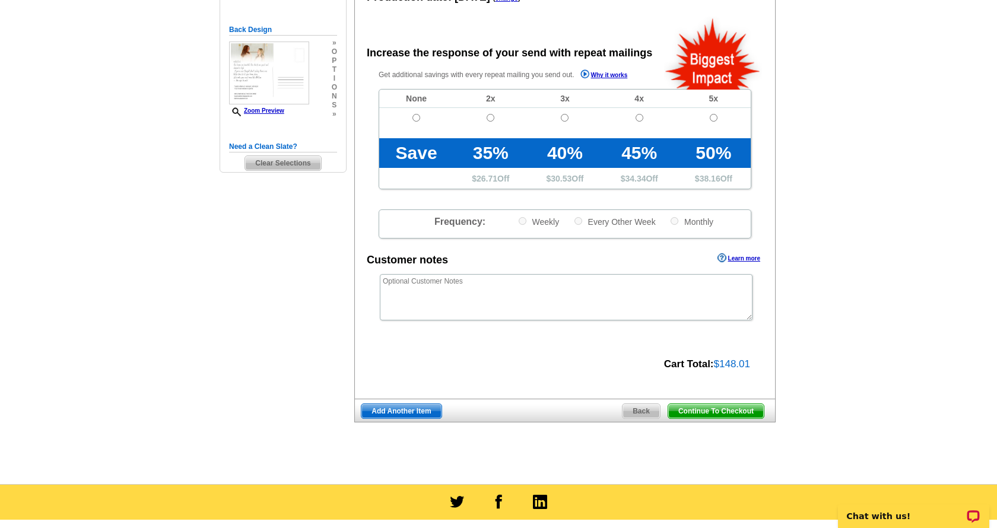
scroll to position [250, 0]
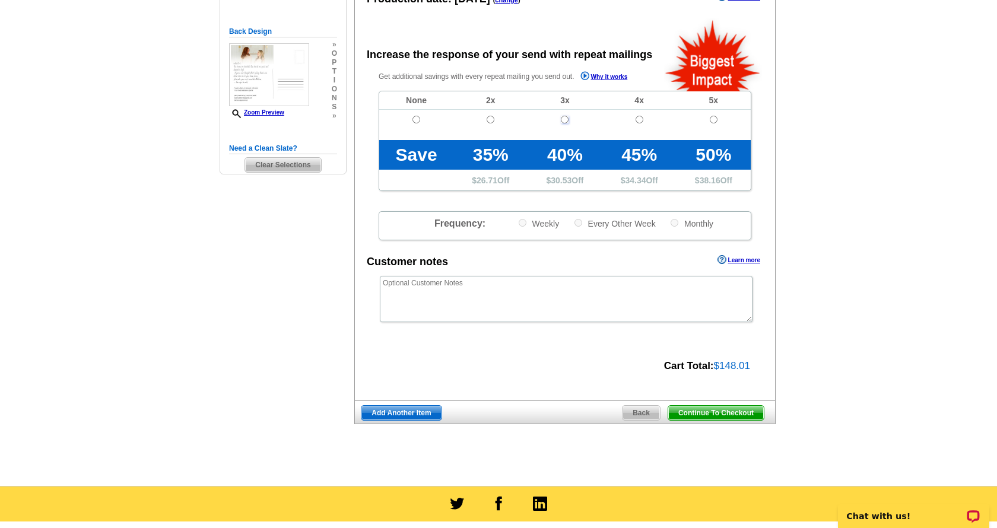
click at [567, 118] on input "radio" at bounding box center [565, 120] width 8 height 8
radio input "true"
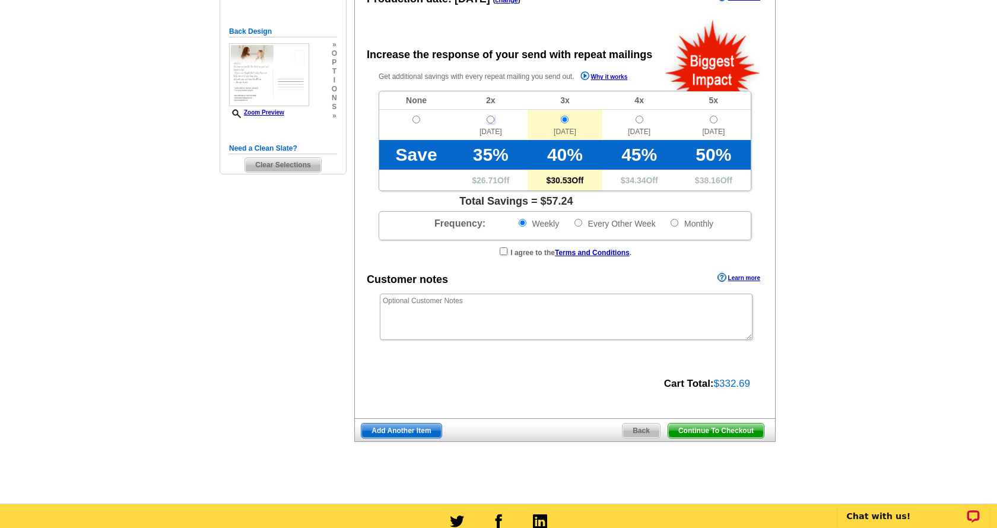
click at [492, 120] on input "radio" at bounding box center [491, 120] width 8 height 8
radio input "true"
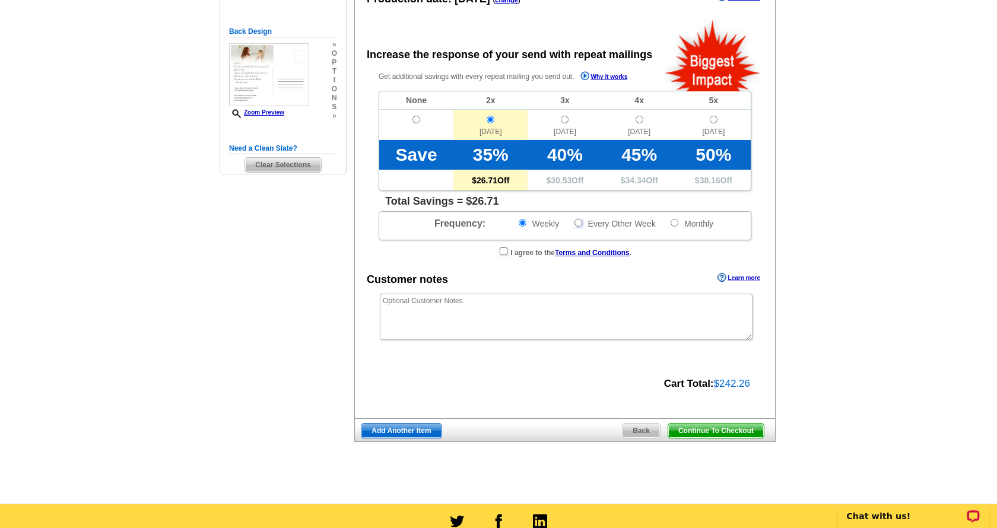
click at [575, 224] on input "Every Other Week" at bounding box center [579, 223] width 8 height 8
radio input "true"
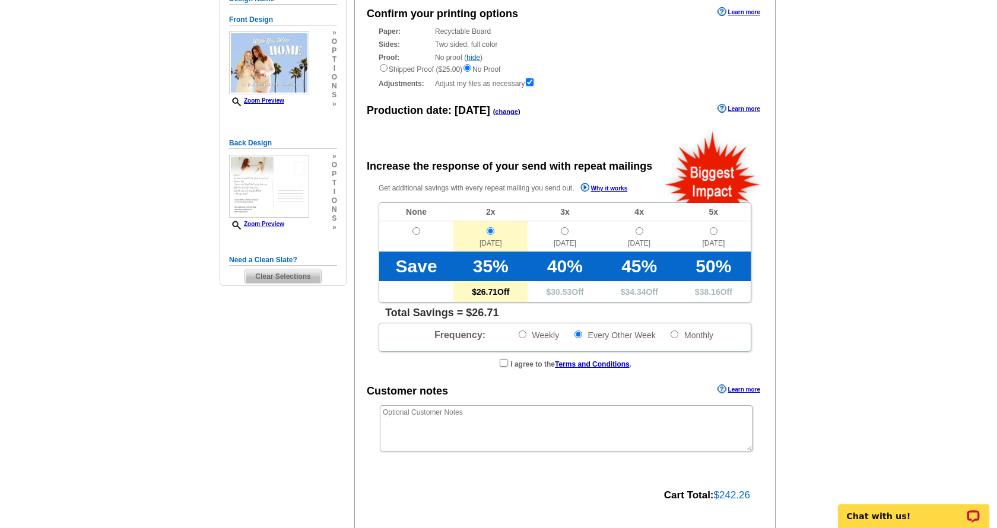
scroll to position [138, 0]
click at [490, 234] on input "radio" at bounding box center [491, 232] width 8 height 8
click at [417, 229] on input "radio" at bounding box center [417, 232] width 8 height 8
radio input "true"
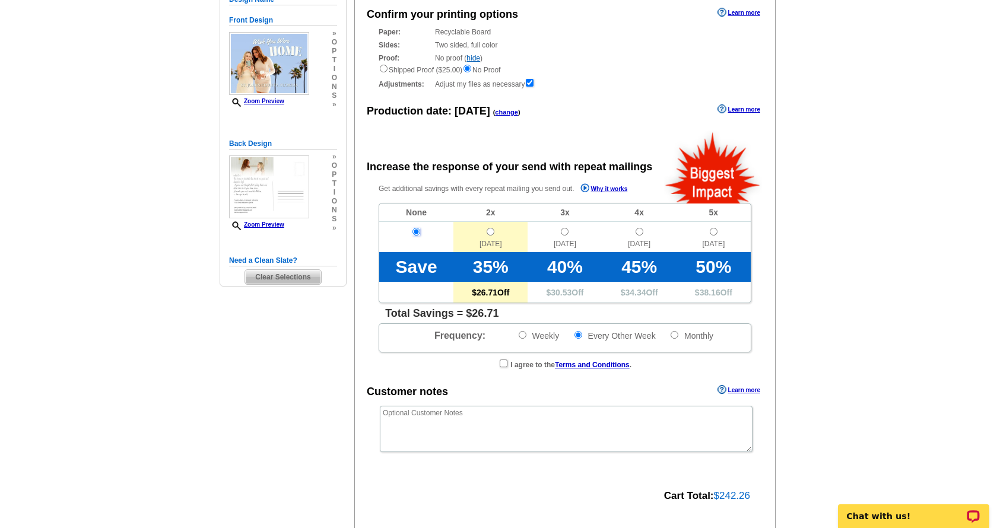
radio input "false"
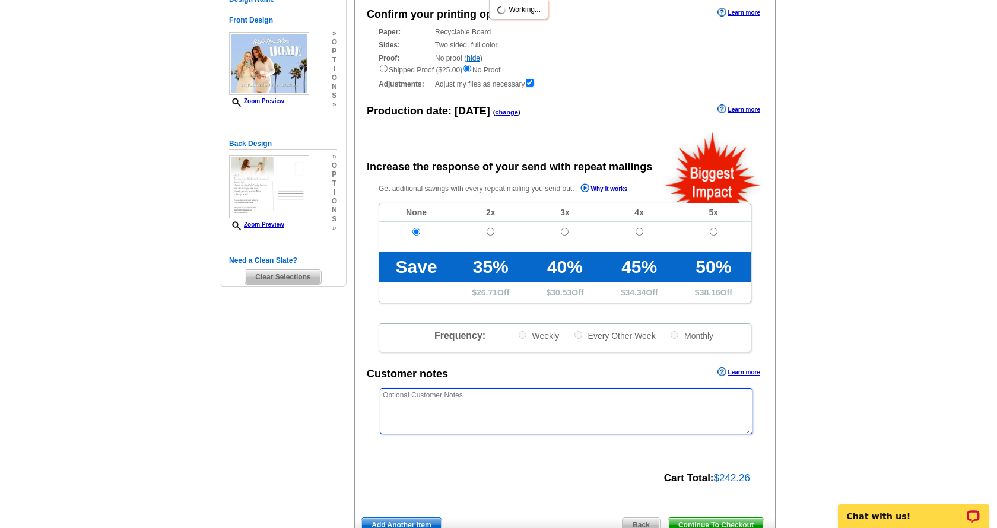
click at [611, 408] on textarea at bounding box center [566, 411] width 373 height 46
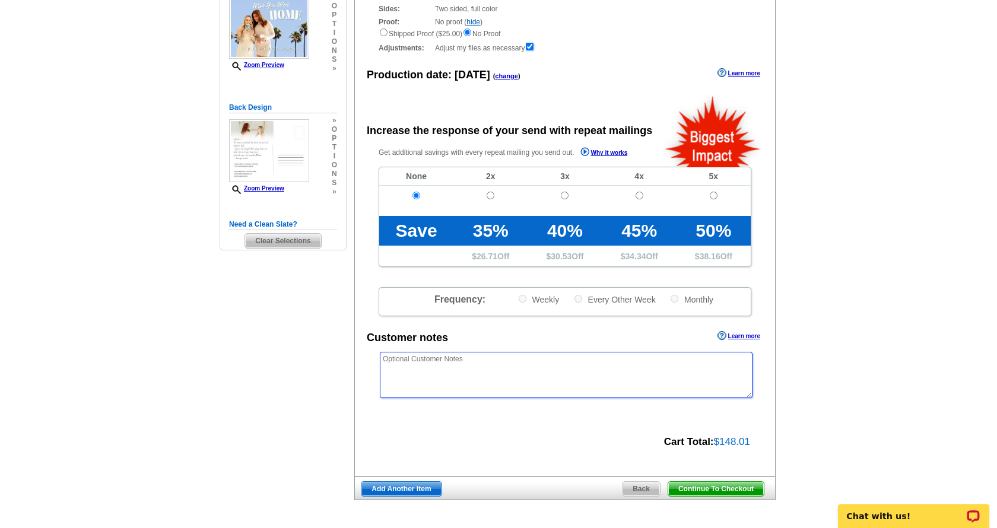
scroll to position [179, 0]
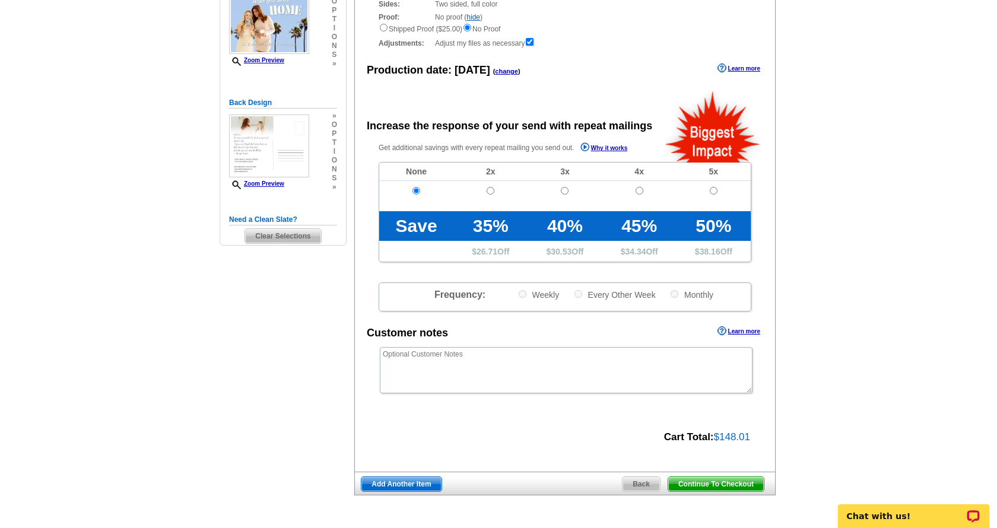
click at [693, 483] on span "Continue To Checkout" at bounding box center [716, 484] width 96 height 14
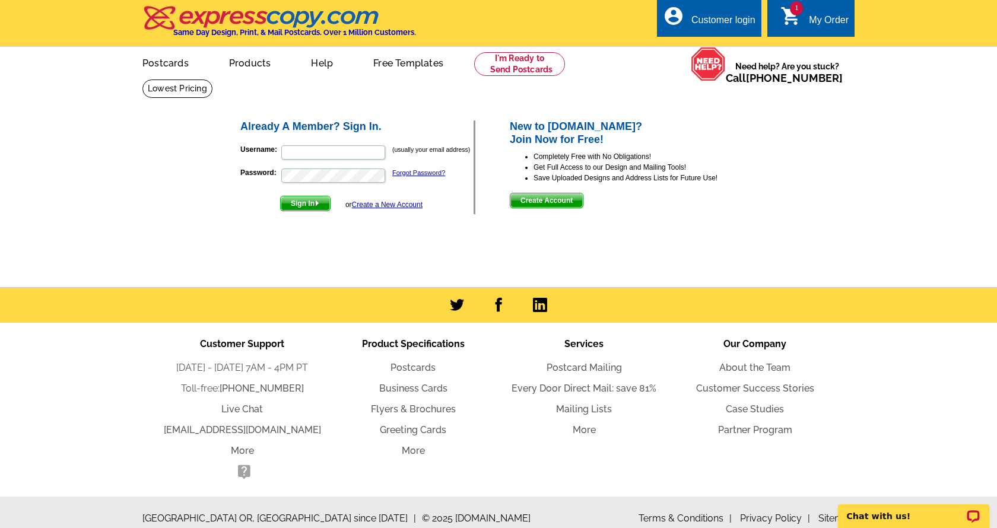
type input "[EMAIL_ADDRESS][DOMAIN_NAME]"
click at [303, 205] on span "Sign In" at bounding box center [305, 203] width 49 height 14
